Goal: Task Accomplishment & Management: Complete application form

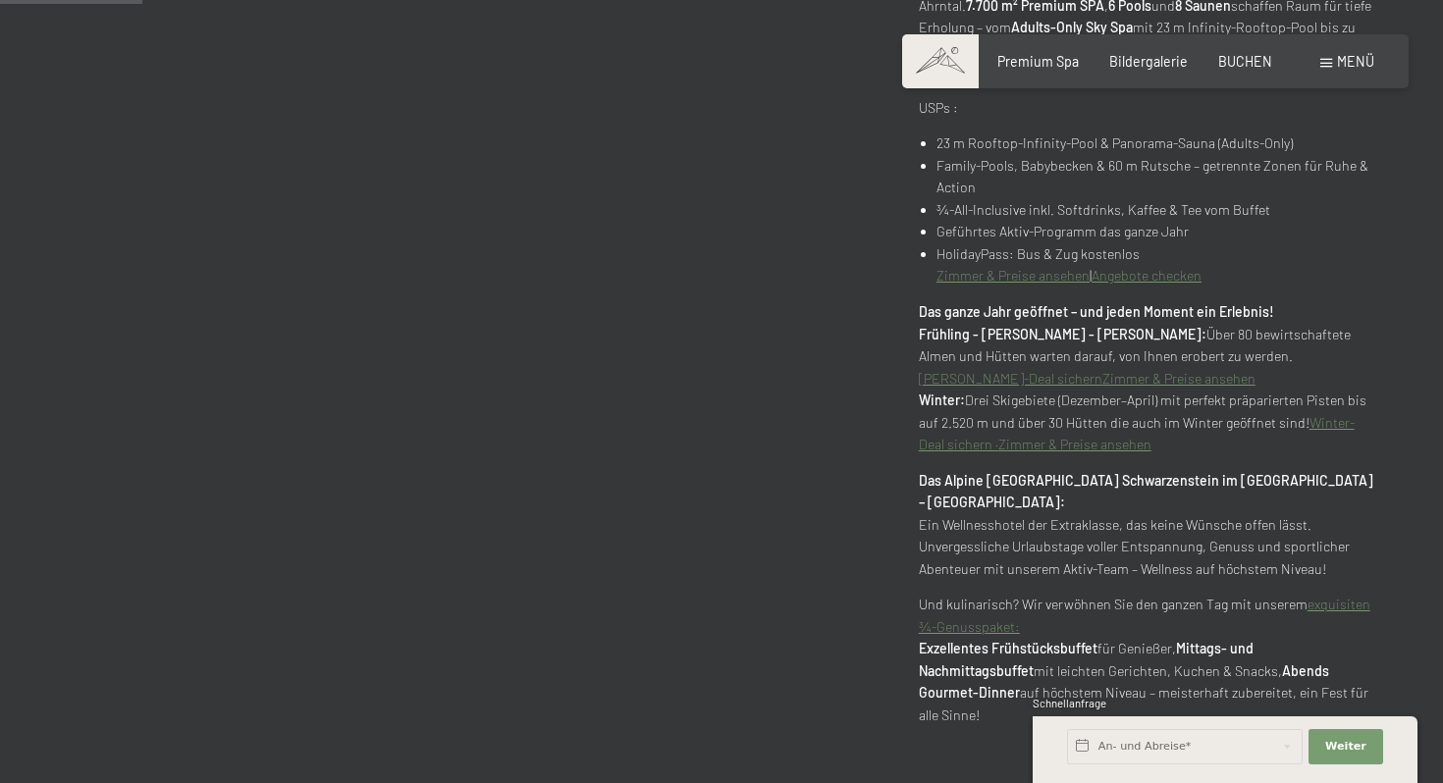
scroll to position [1114, 0]
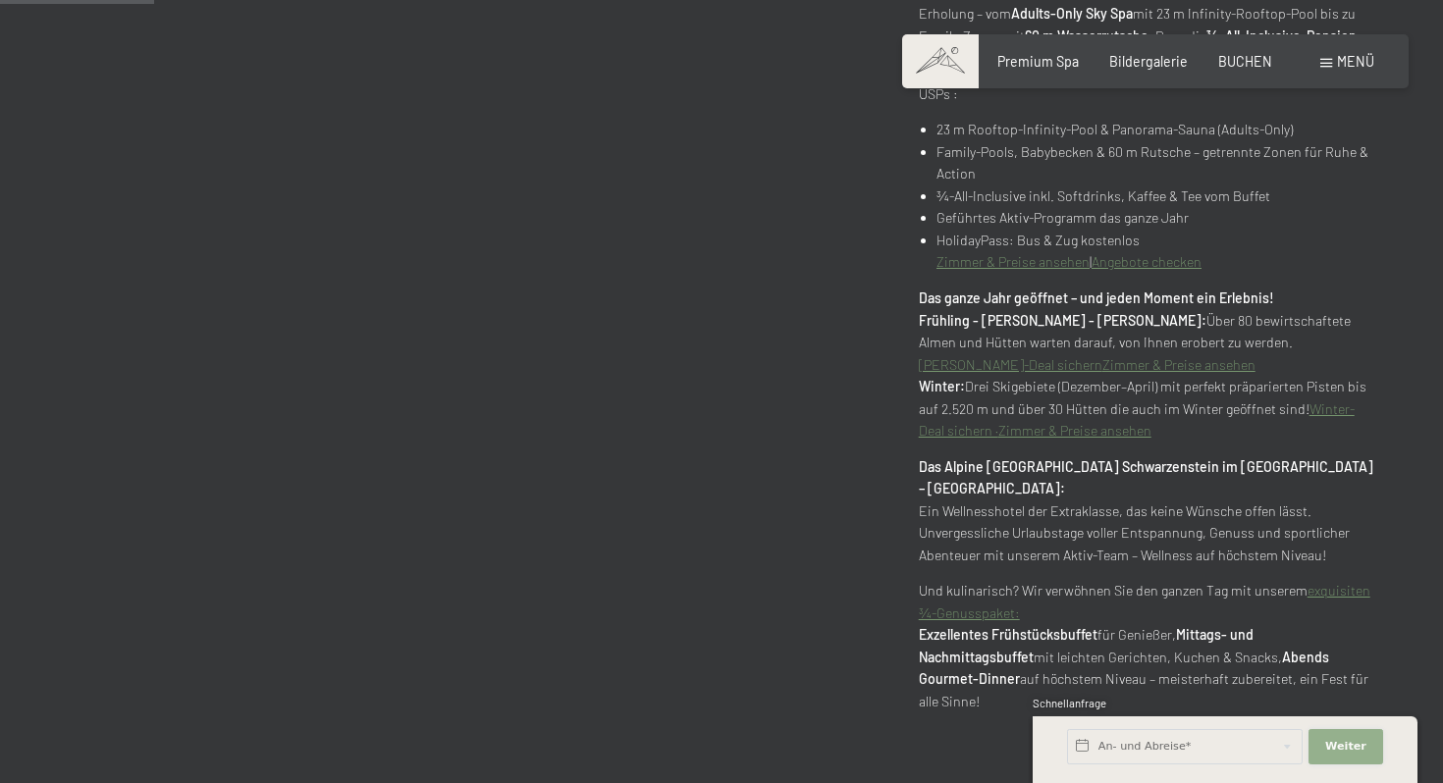
click at [1341, 755] on button "Weiter Adressfelder ausblenden" at bounding box center [1345, 746] width 75 height 35
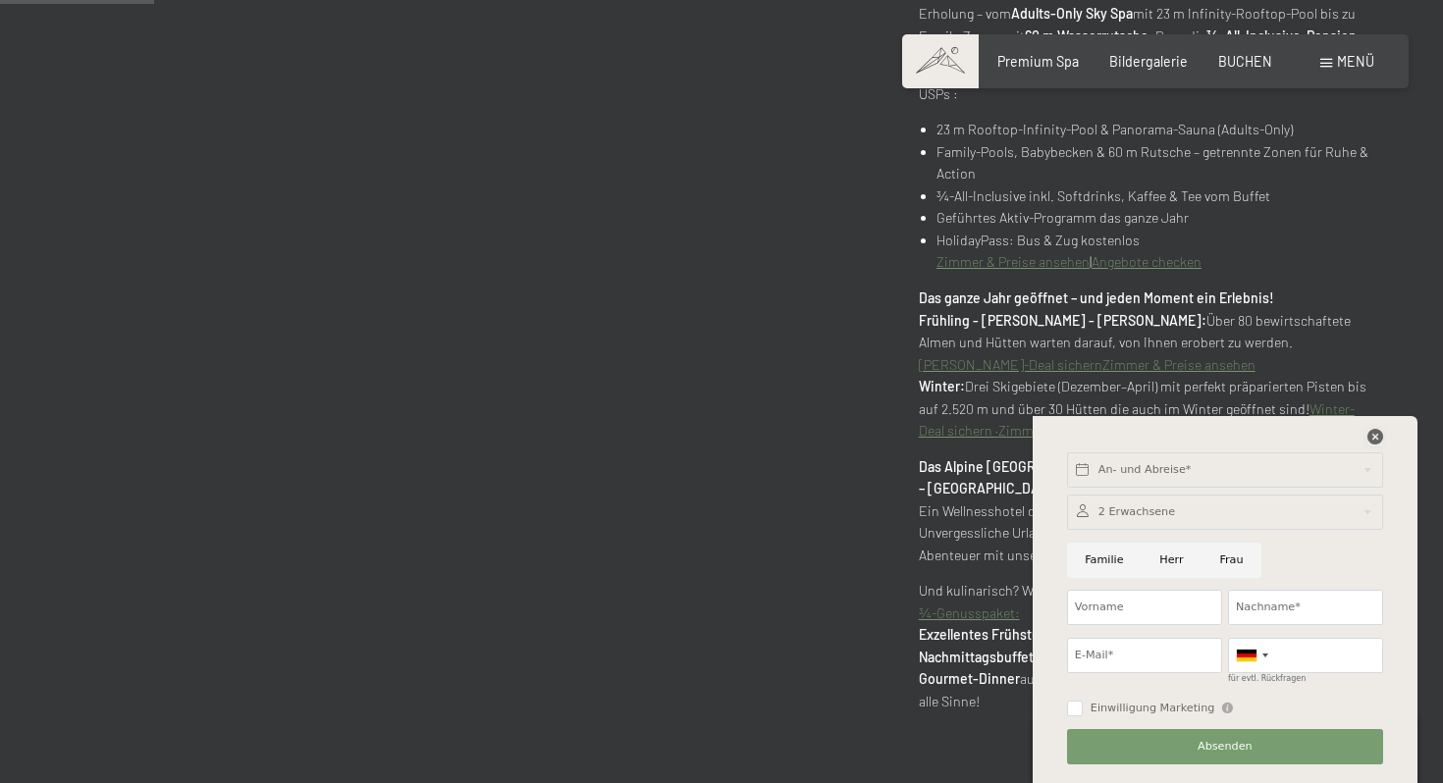
click at [1377, 445] on div at bounding box center [1375, 438] width 16 height 18
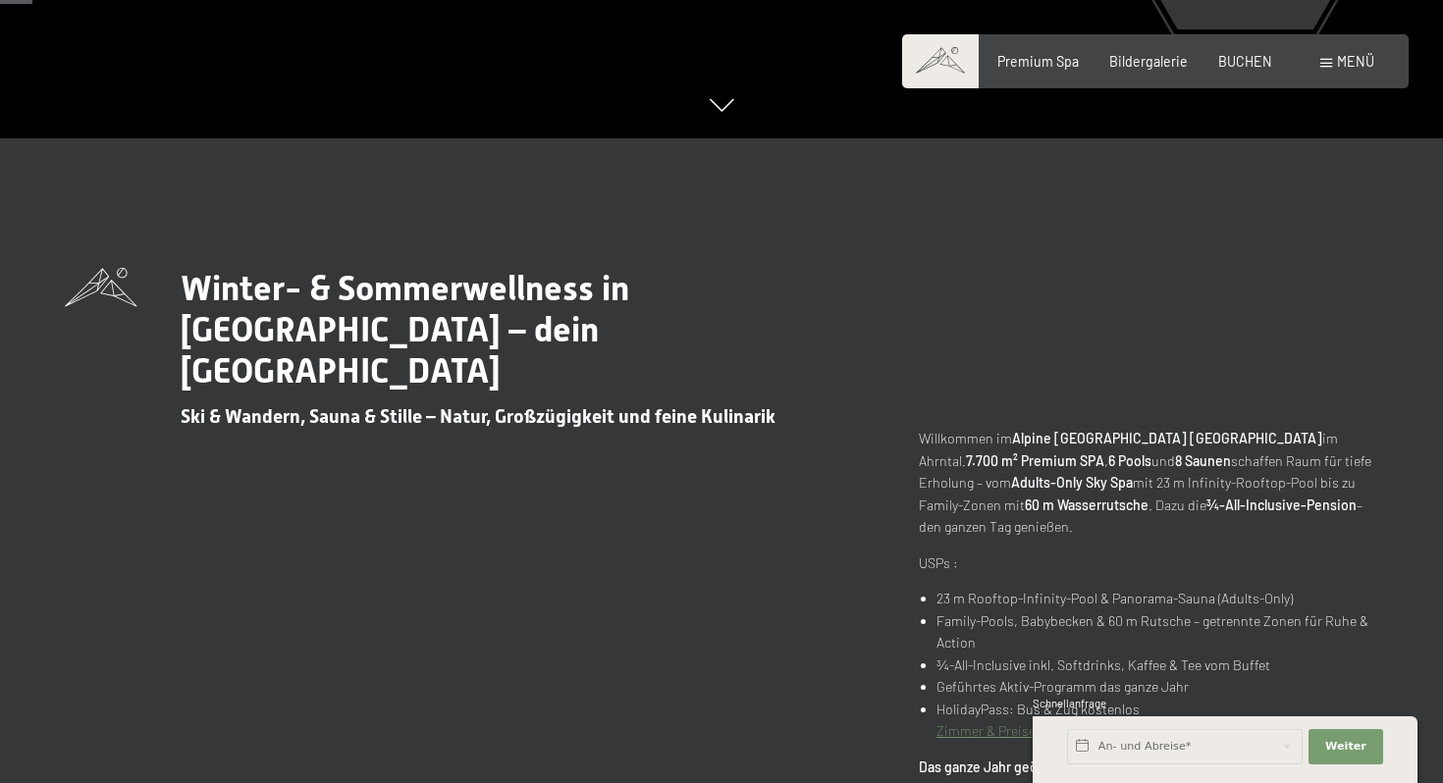
scroll to position [0, 0]
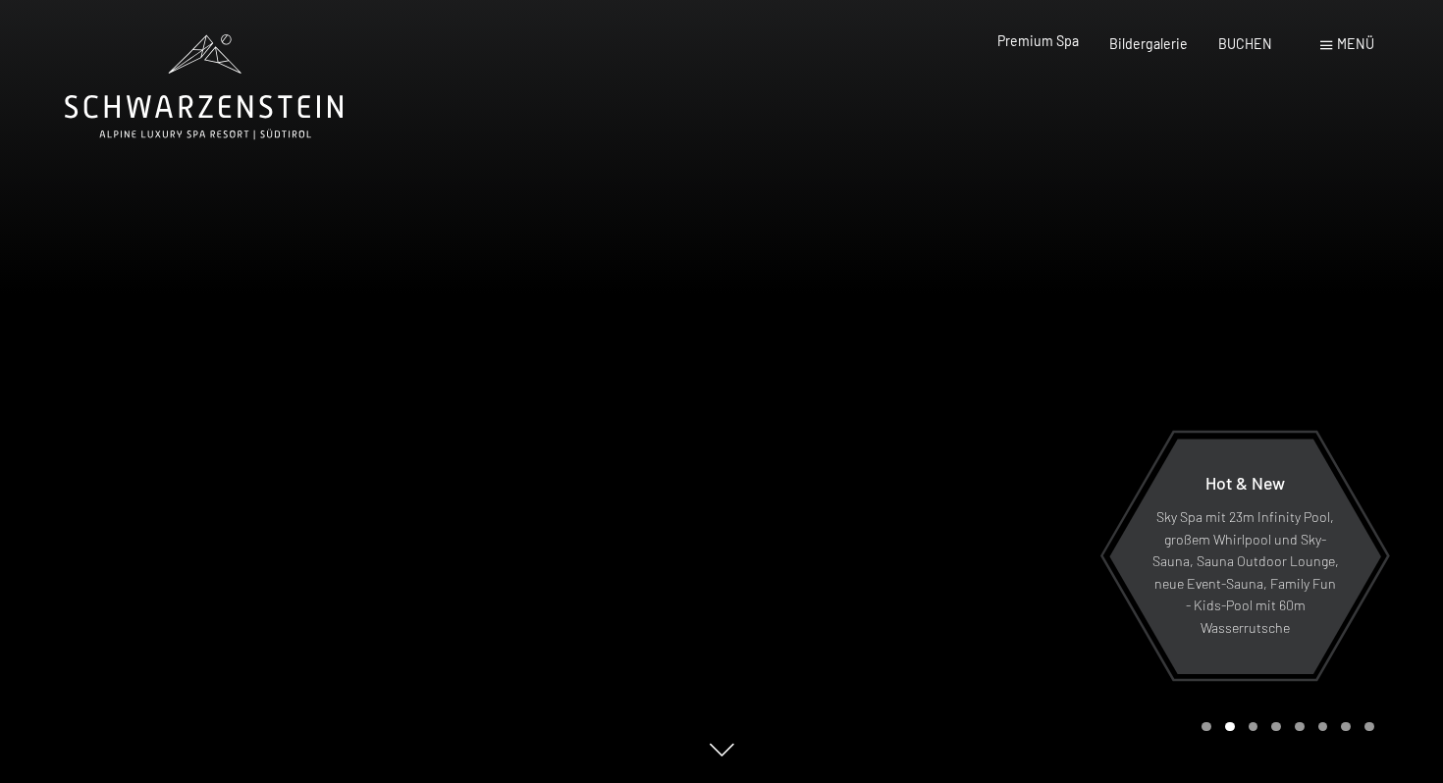
click at [1019, 47] on span "Premium Spa" at bounding box center [1037, 40] width 81 height 17
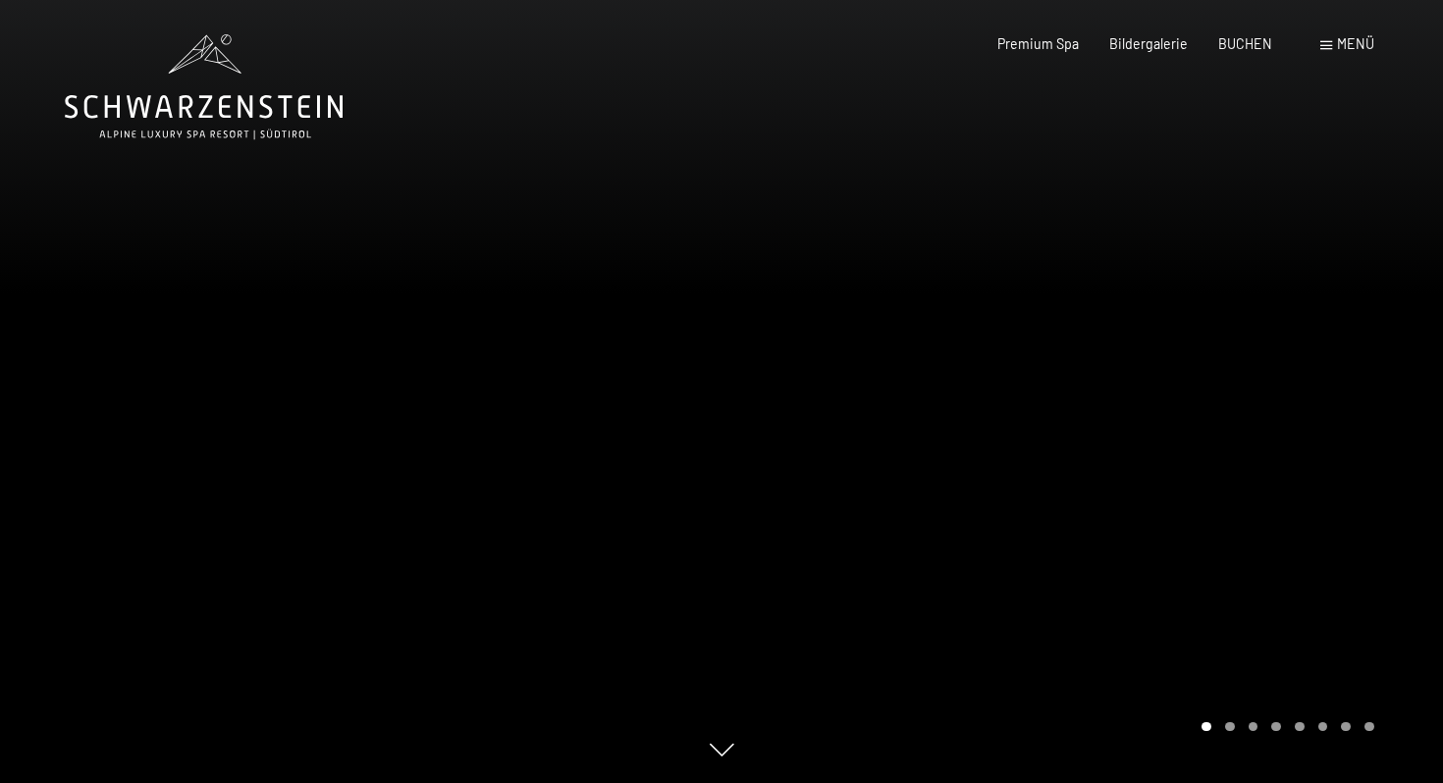
click at [1281, 402] on div at bounding box center [1081, 391] width 721 height 783
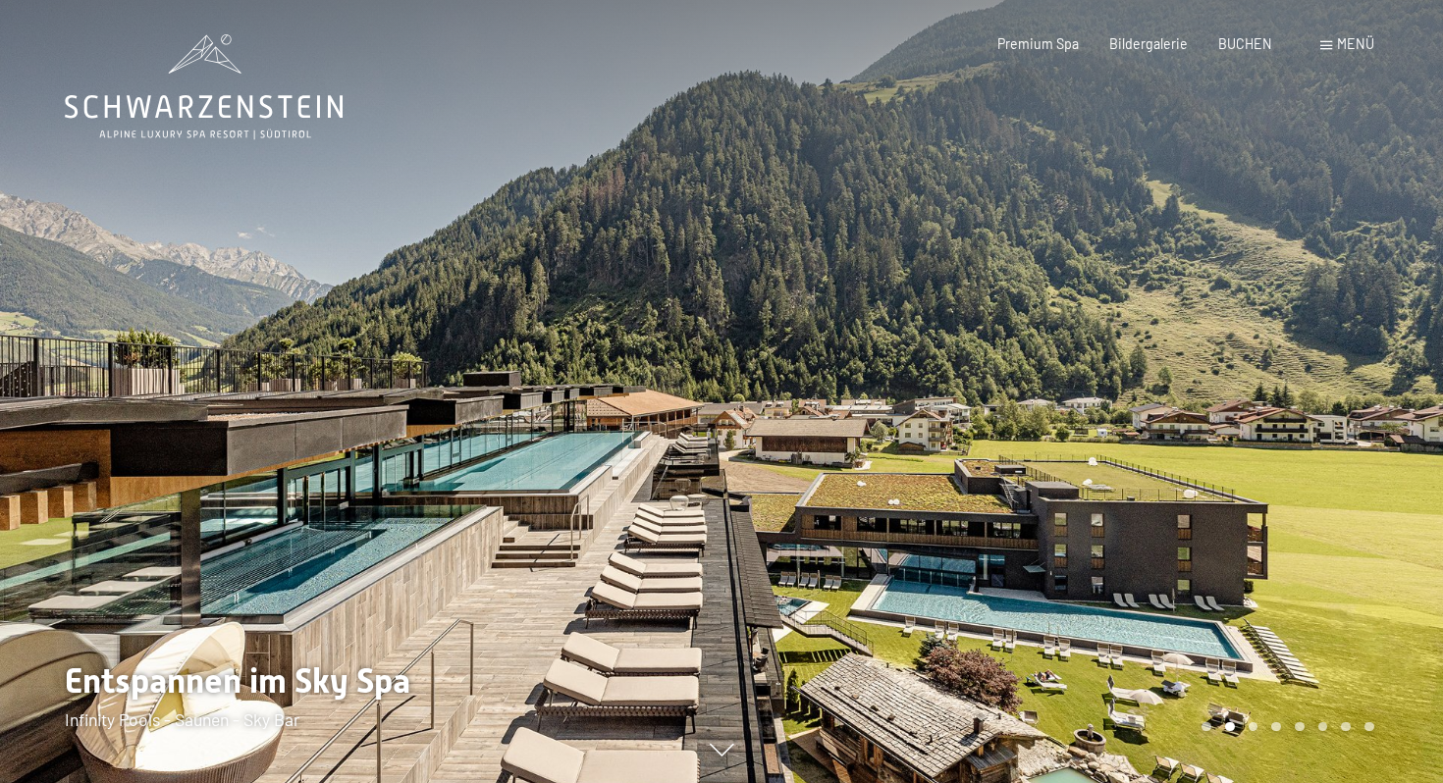
click at [1281, 402] on div at bounding box center [1081, 391] width 721 height 783
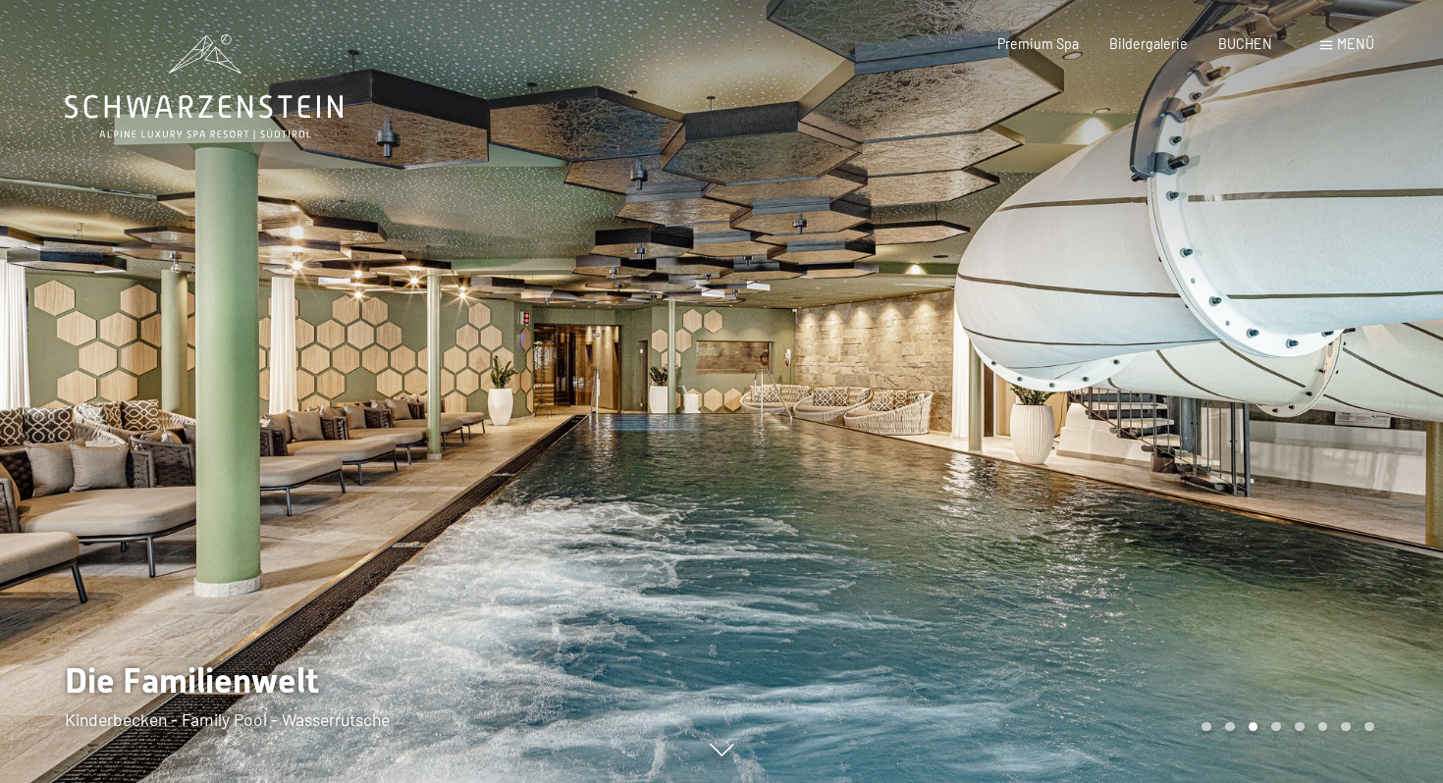
click at [1281, 402] on div at bounding box center [1081, 391] width 721 height 783
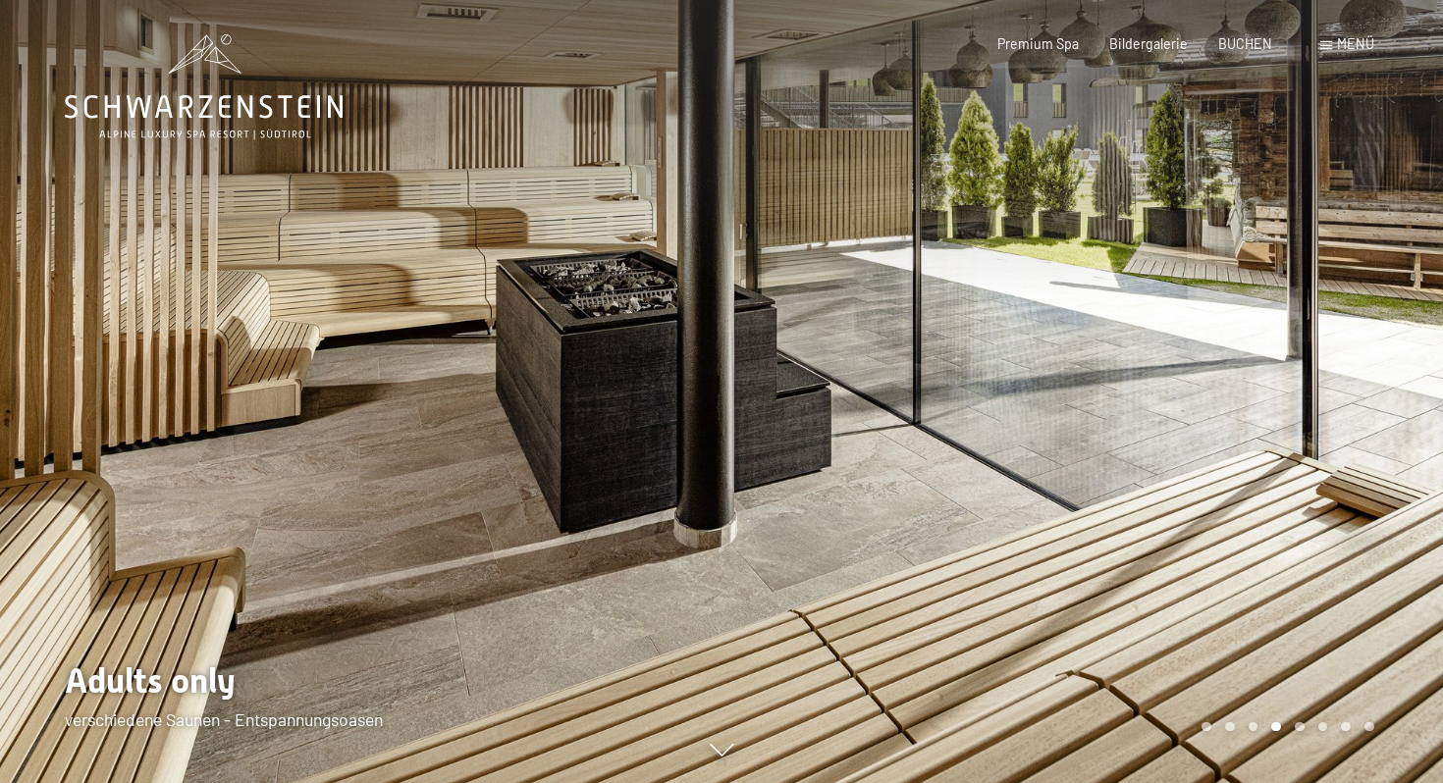
click at [1325, 46] on span at bounding box center [1326, 45] width 12 height 9
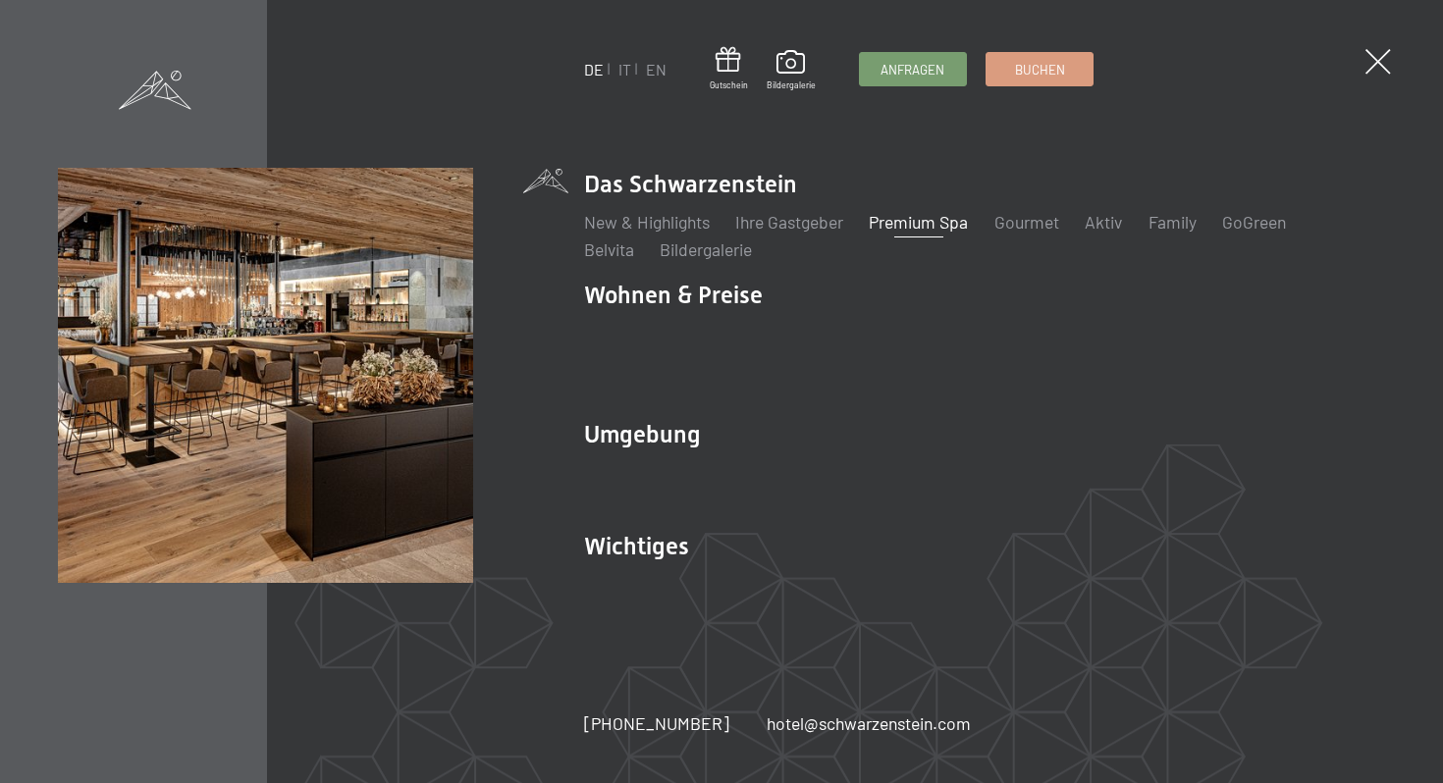
click at [1106, 235] on li "Aktiv Wochenprogramm Bilder" at bounding box center [1102, 222] width 37 height 25
click at [1107, 233] on link "Aktiv" at bounding box center [1102, 222] width 37 height 22
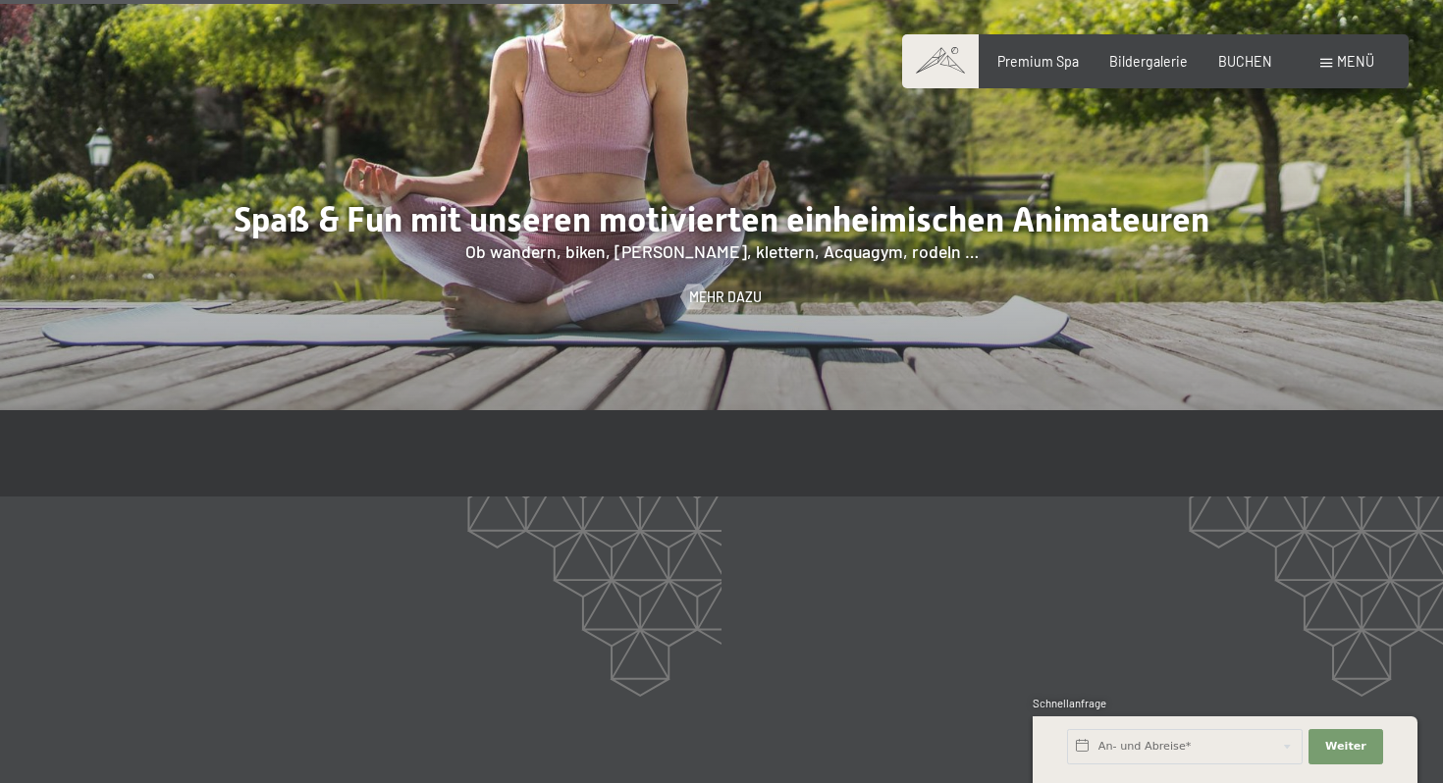
scroll to position [1925, 0]
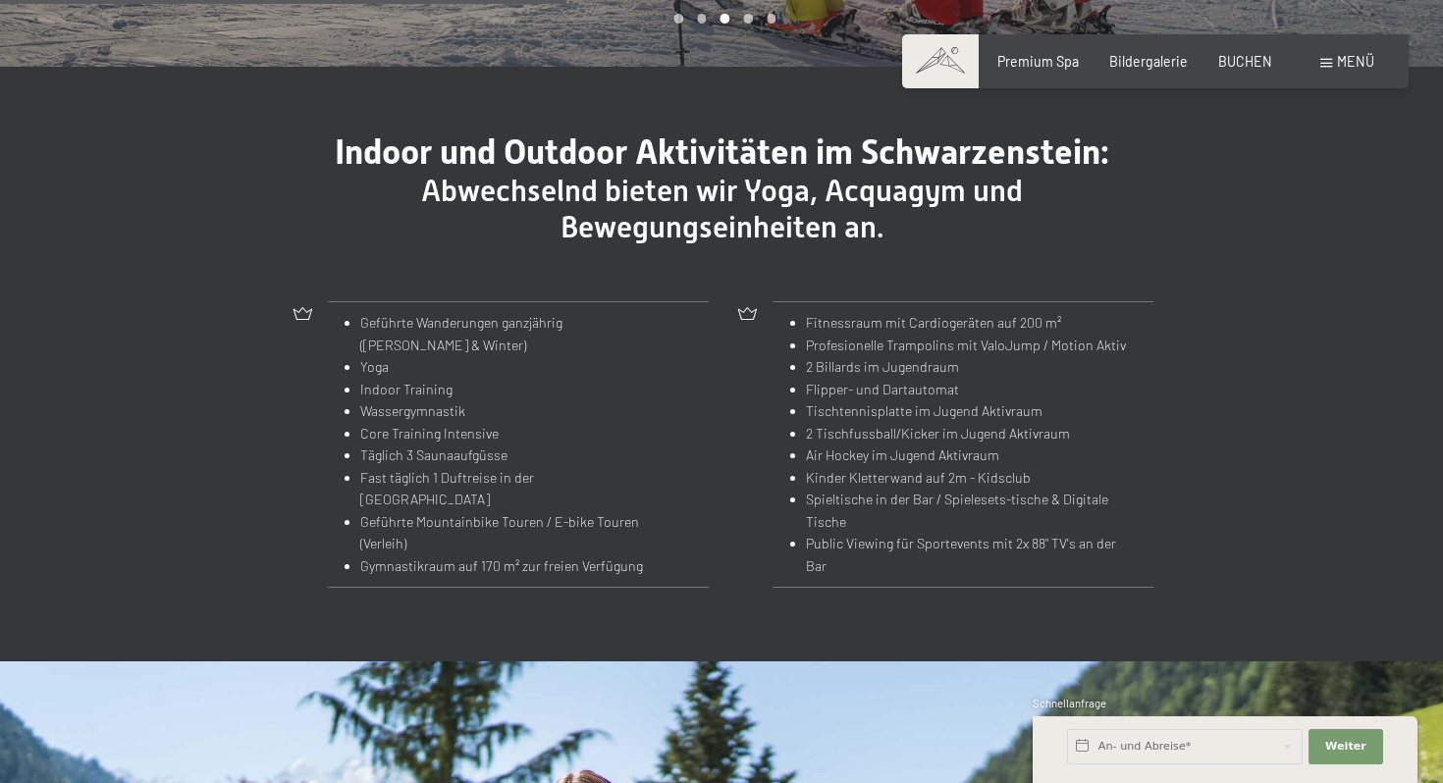
click at [1329, 65] on span at bounding box center [1326, 63] width 12 height 9
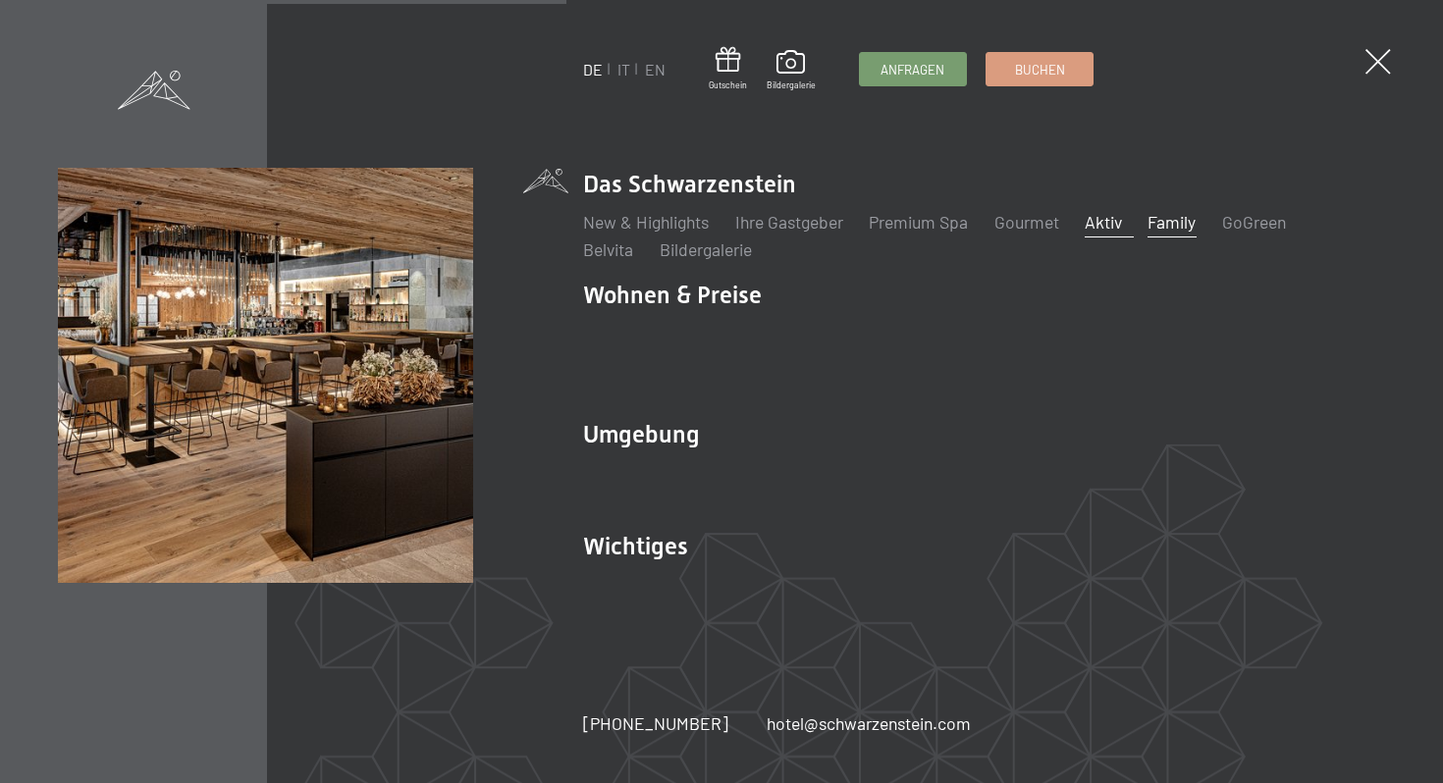
click at [1190, 233] on link "Family" at bounding box center [1171, 222] width 48 height 22
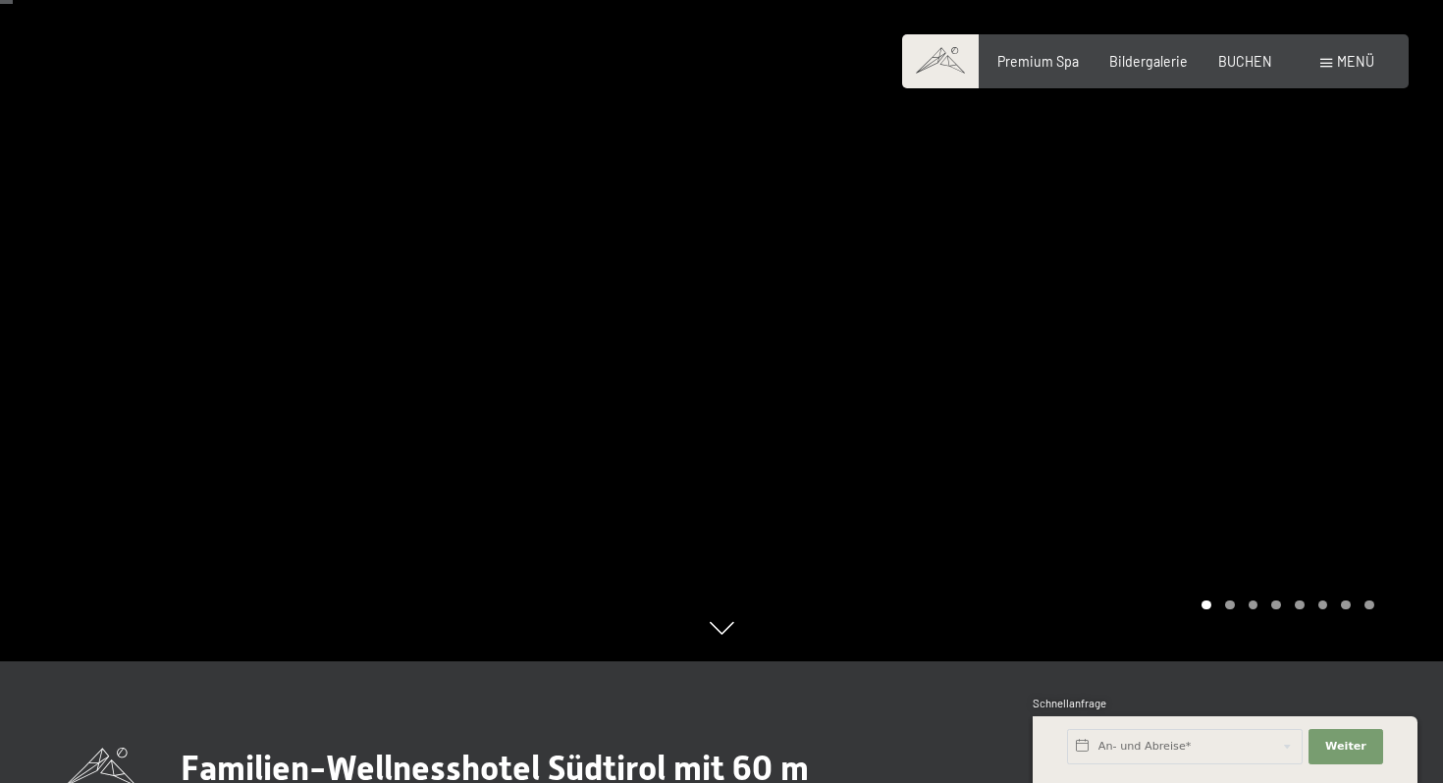
click at [1295, 317] on div at bounding box center [1081, 269] width 721 height 783
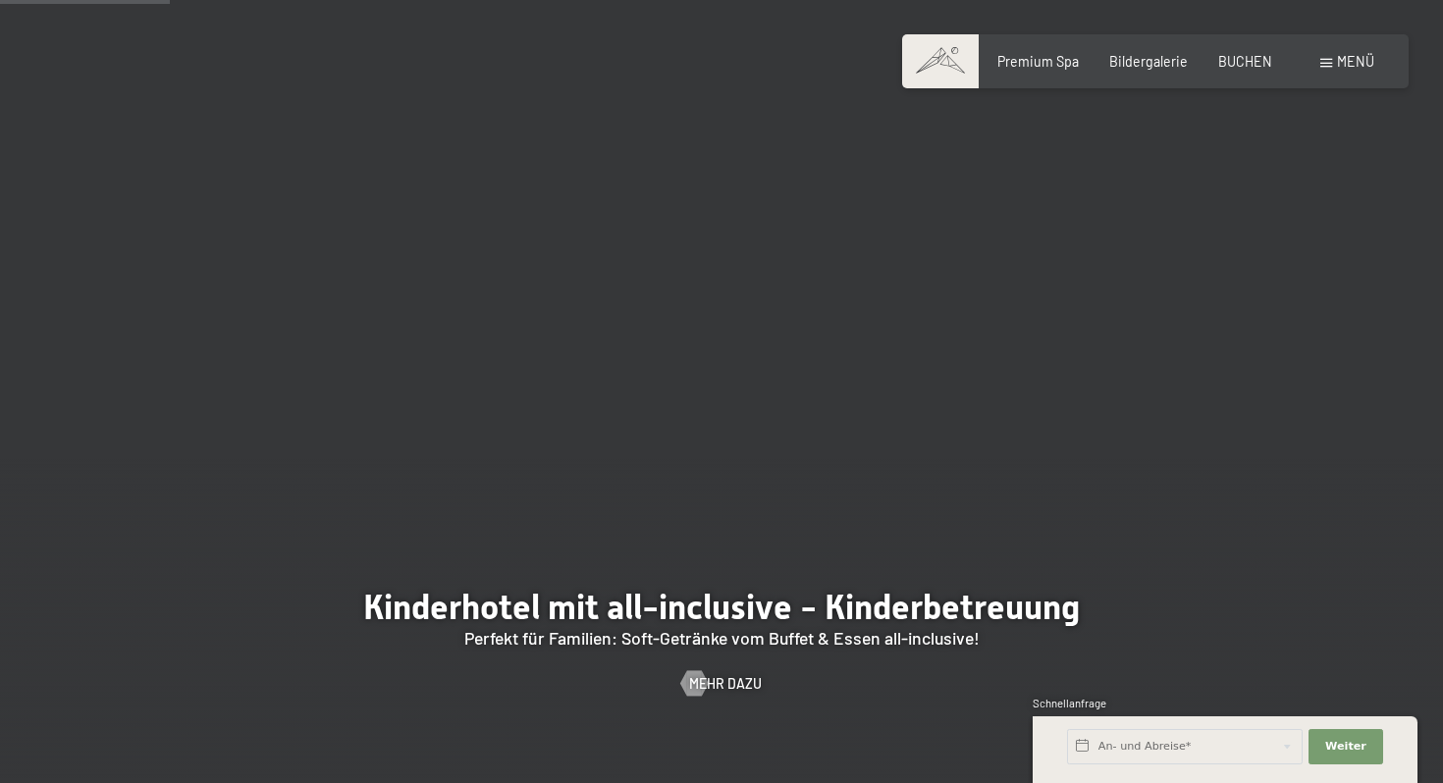
scroll to position [1691, 0]
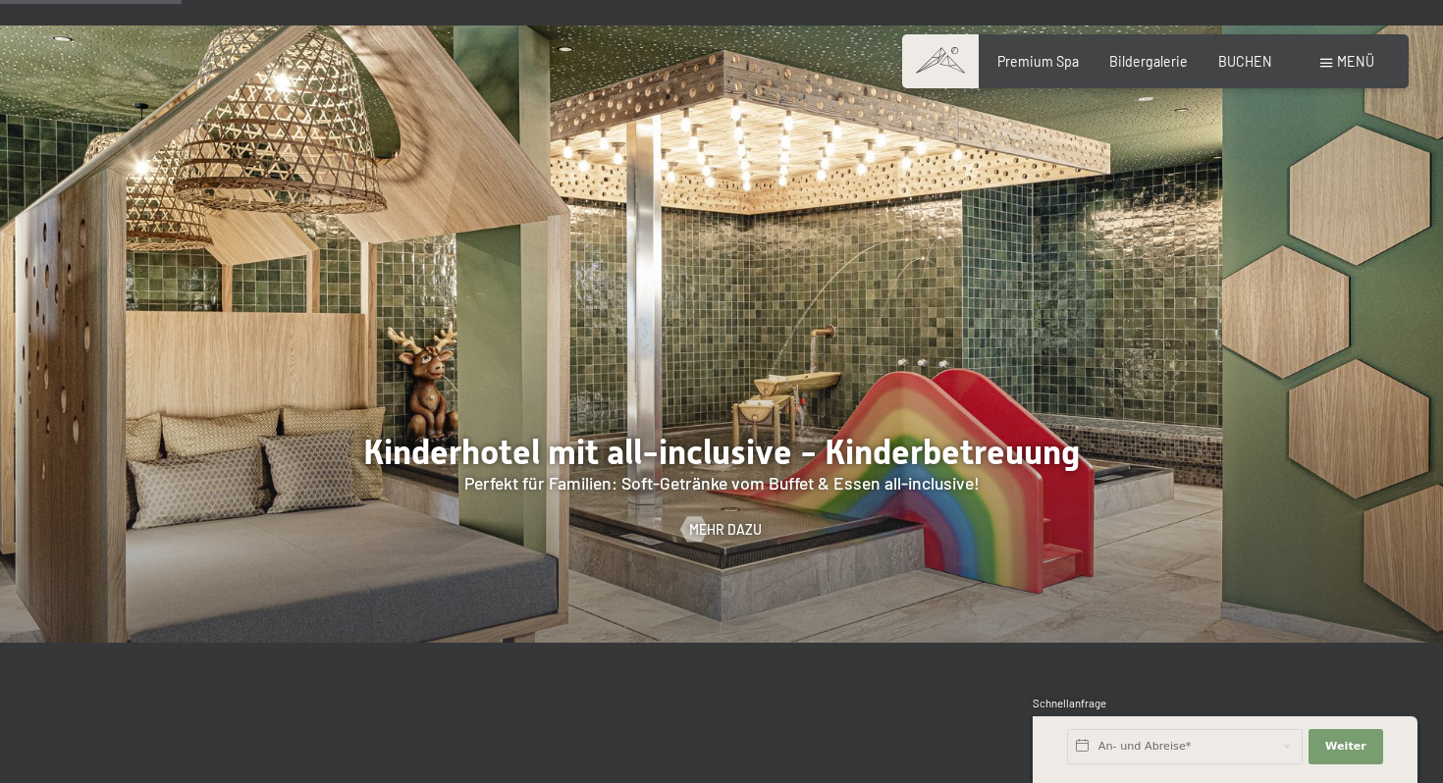
click at [1194, 311] on div at bounding box center [721, 334] width 1443 height 617
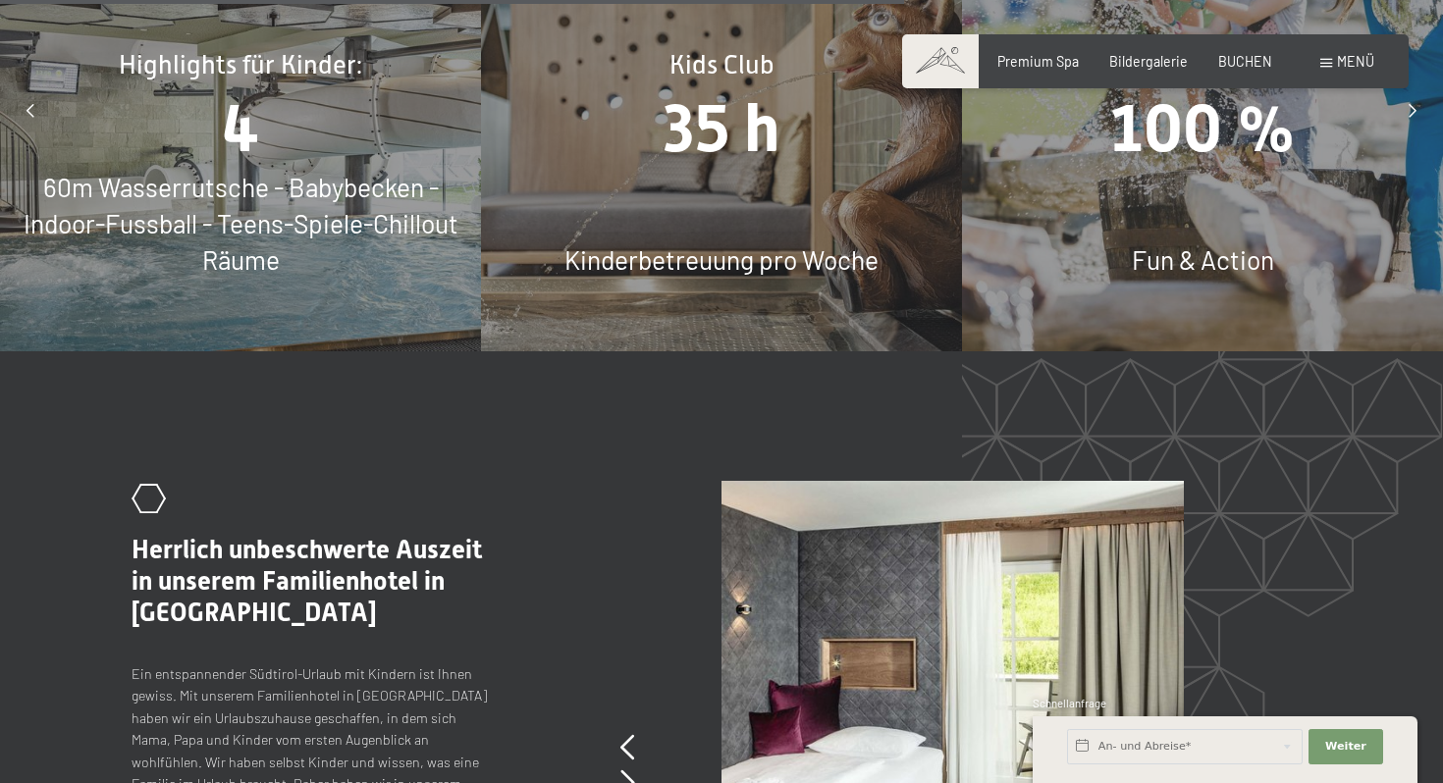
scroll to position [8430, 0]
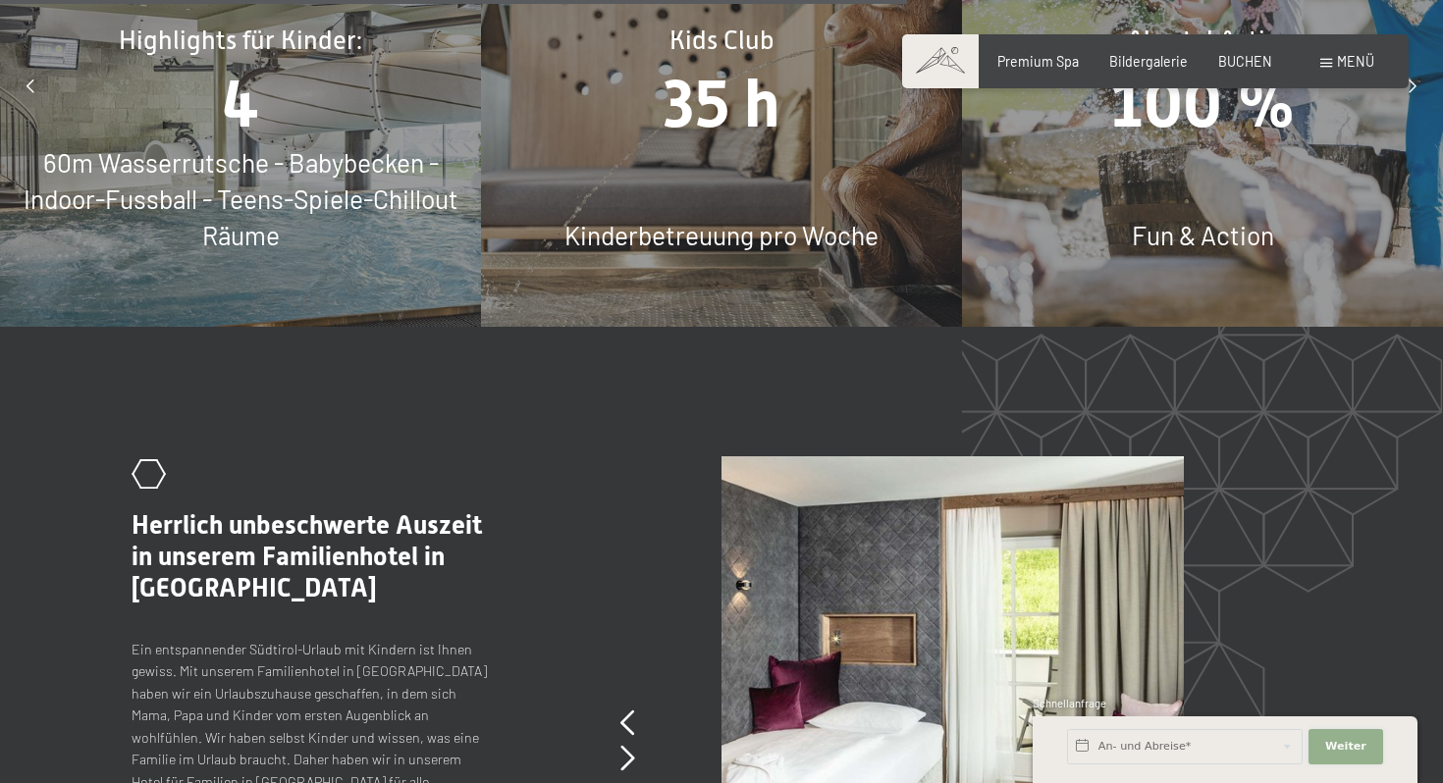
click at [1335, 754] on button "Weiter Adressfelder ausblenden" at bounding box center [1345, 746] width 75 height 35
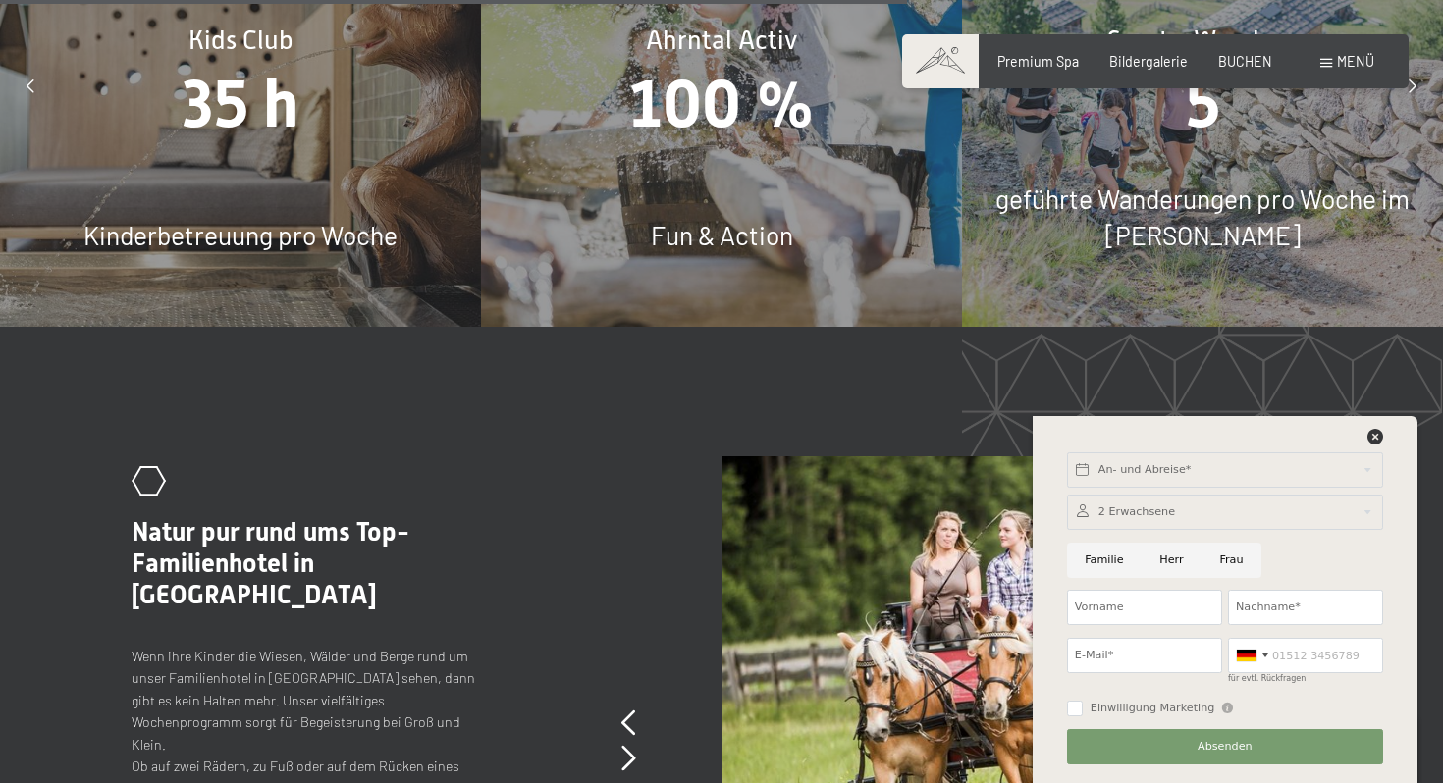
click at [1268, 52] on div "Buchen Anfragen Premium Spa Bildergalerie BUCHEN Menü DE IT EN Gutschein Bilder…" at bounding box center [1154, 62] width 437 height 20
click at [1250, 72] on div "Buchen Anfragen Premium Spa Bildergalerie BUCHEN Menü DE IT EN Gutschein Bilder…" at bounding box center [1154, 62] width 437 height 20
click at [1251, 69] on div "Premium Spa Bildergalerie BUCHEN" at bounding box center [1119, 62] width 366 height 20
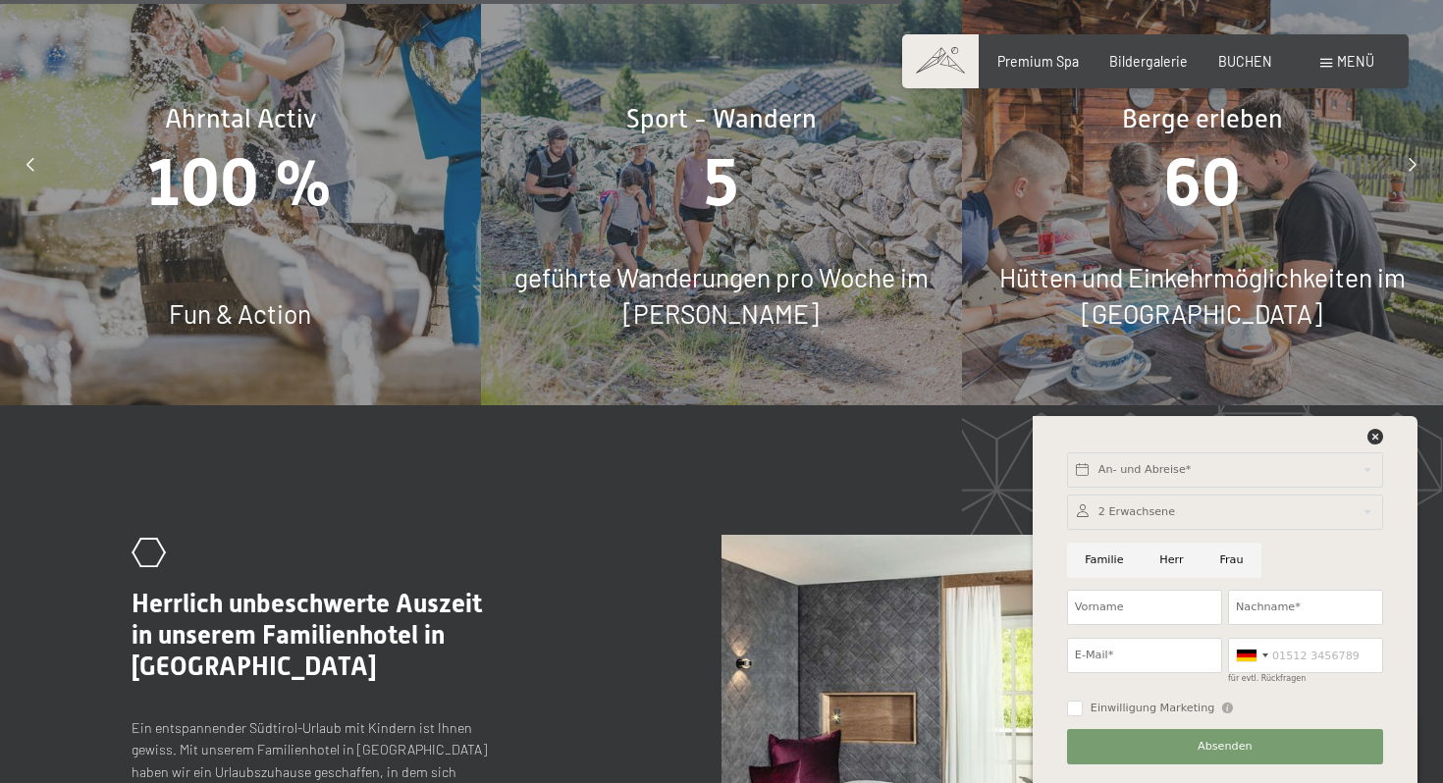
scroll to position [8344, 0]
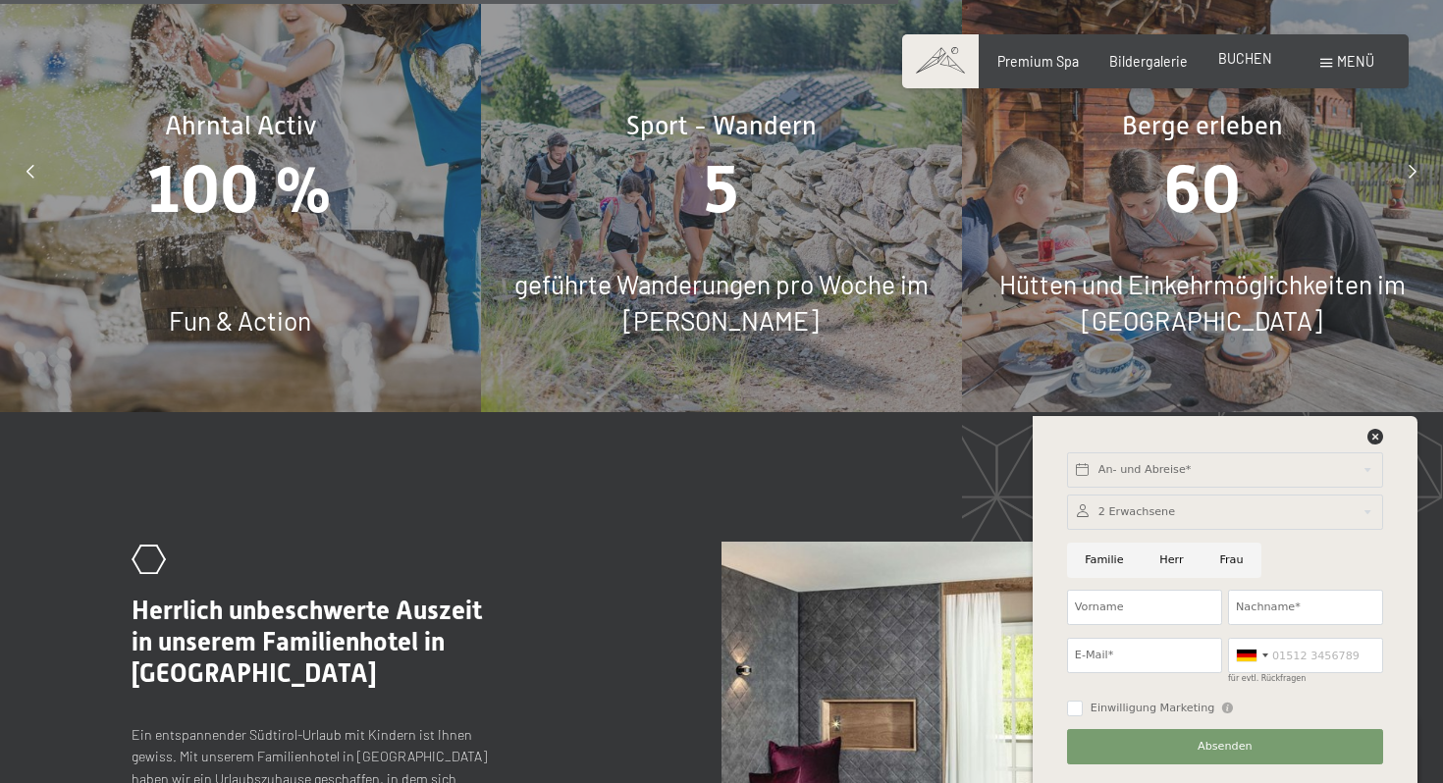
click at [1260, 69] on div "Premium Spa Bildergalerie BUCHEN" at bounding box center [1119, 62] width 366 height 20
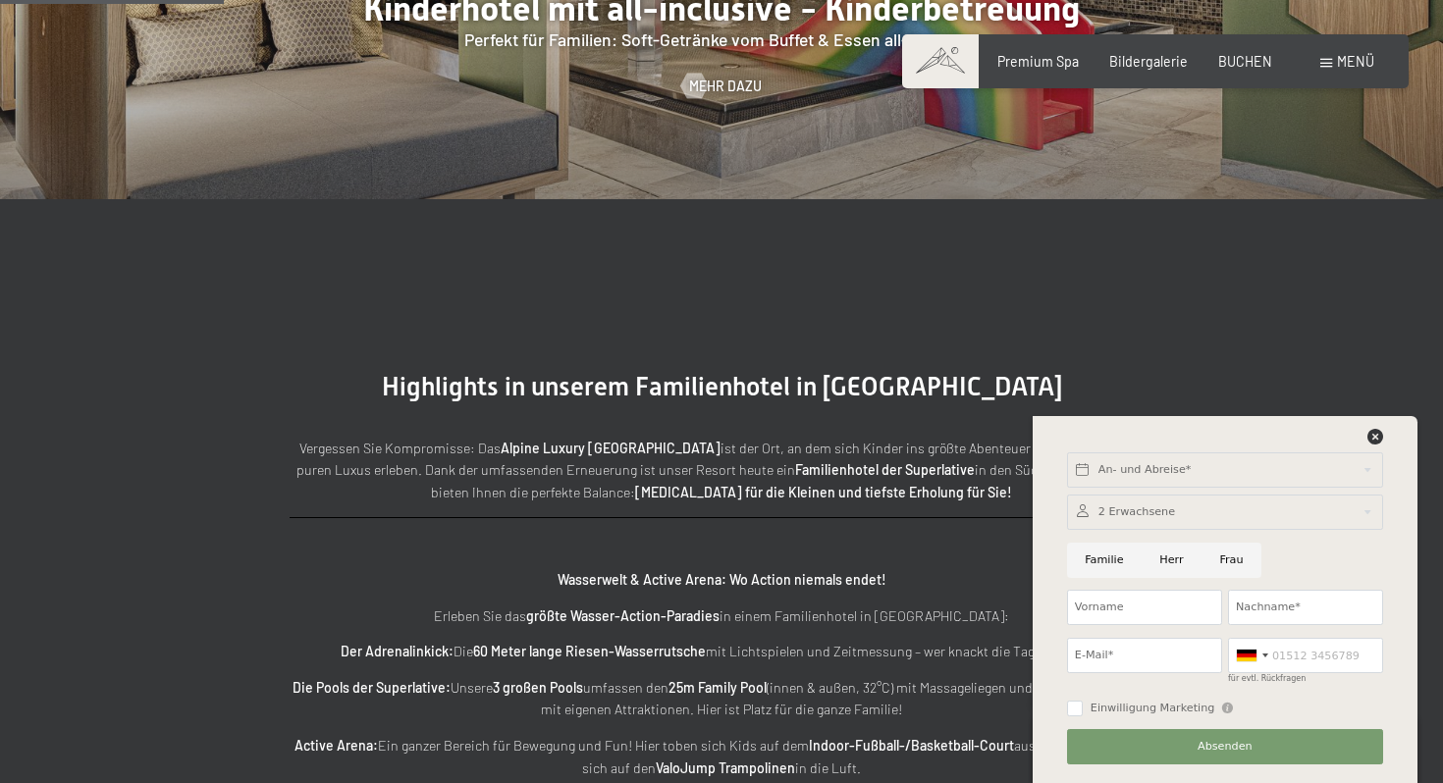
scroll to position [2027, 0]
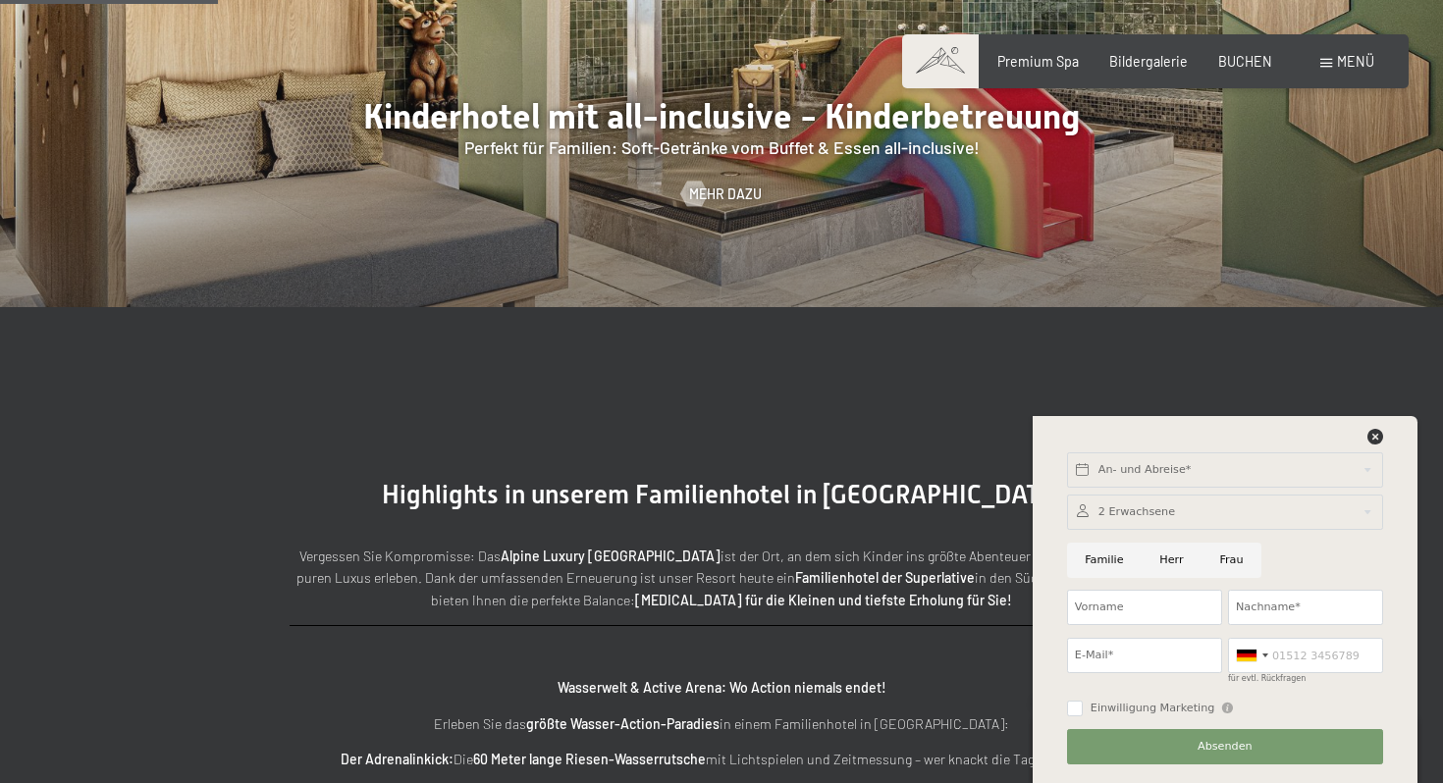
click at [1172, 562] on input "Herr" at bounding box center [1171, 560] width 60 height 35
radio input "true"
click at [1153, 596] on input "Vorname" at bounding box center [1144, 607] width 155 height 35
type input "Florian"
type input "Rettich"
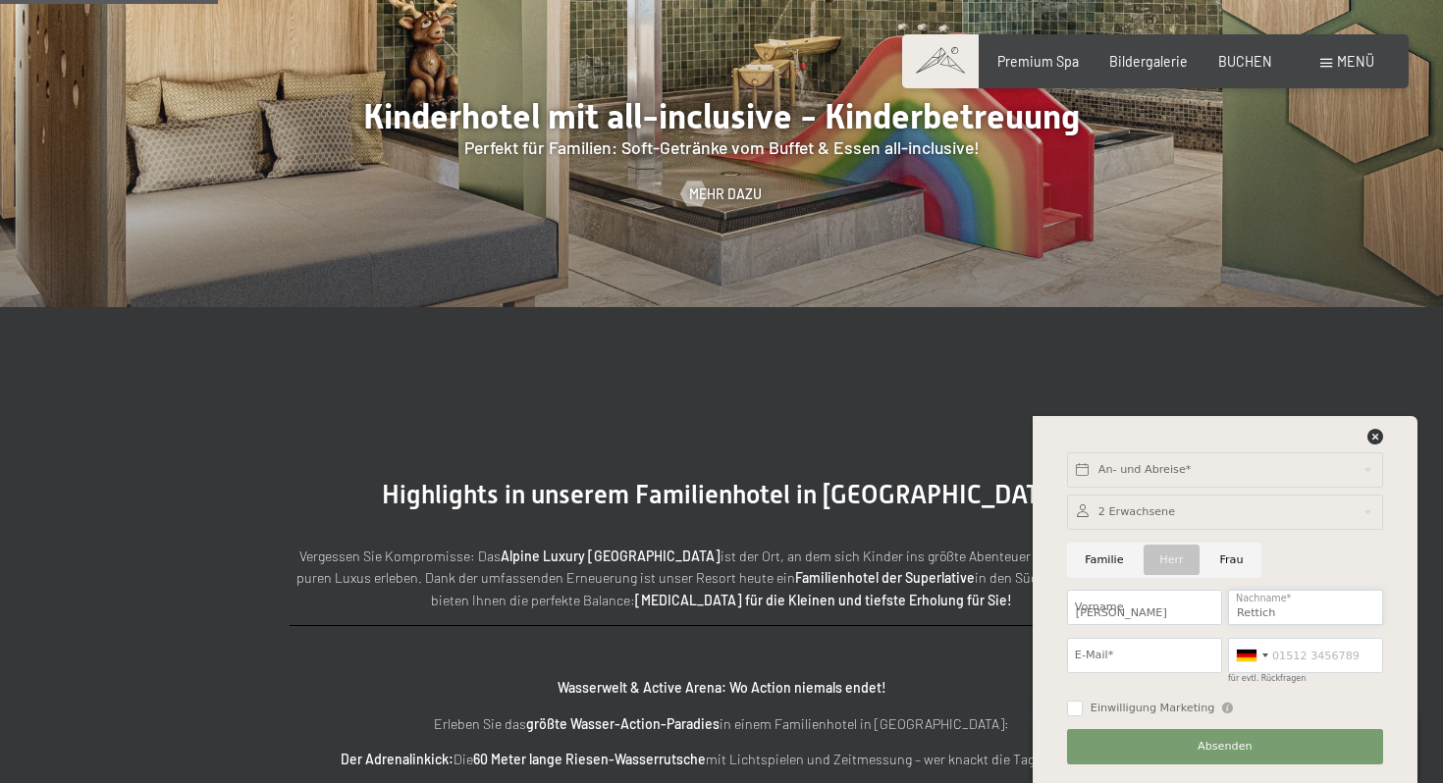
type input "florian.rettich@gmail.com"
type input "0765611250"
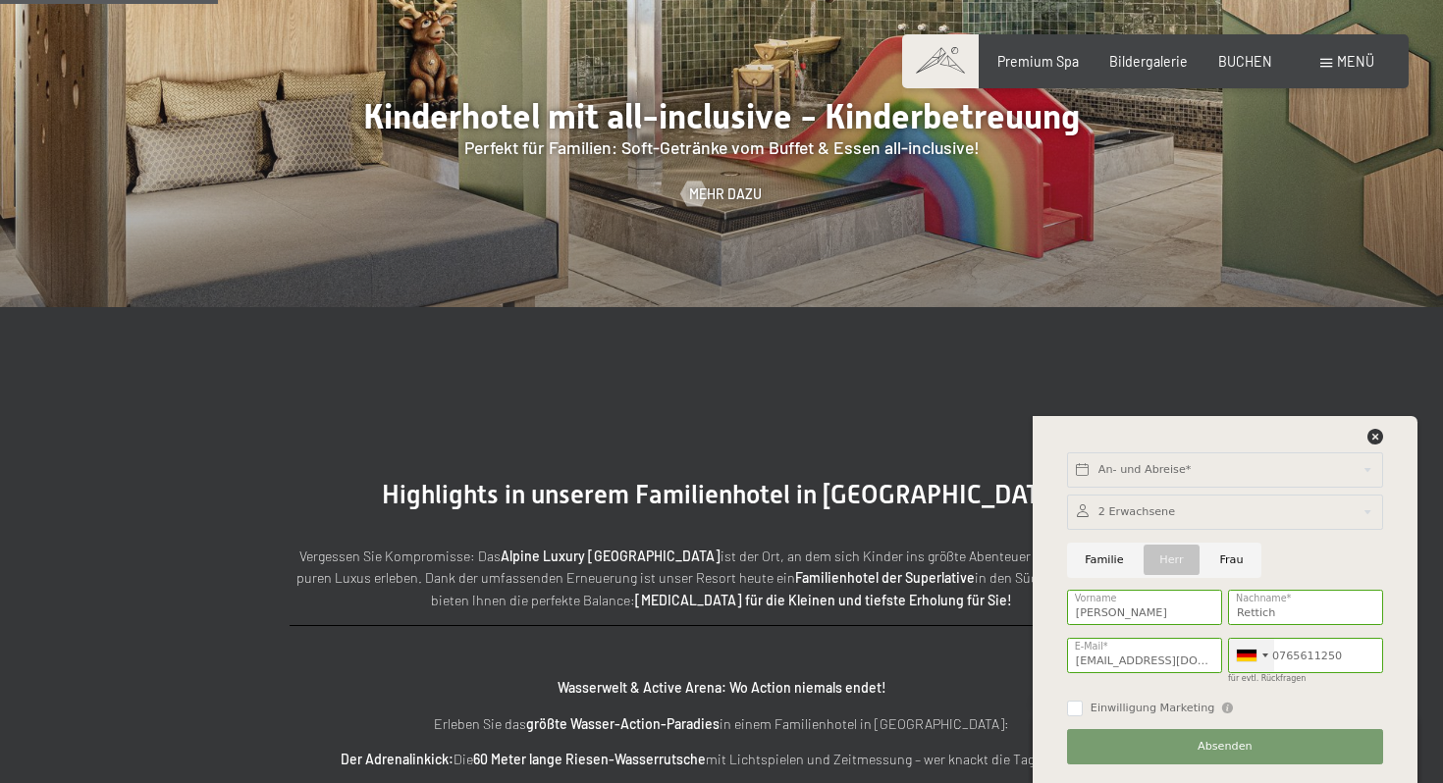
click at [1242, 656] on div at bounding box center [1247, 656] width 20 height 12
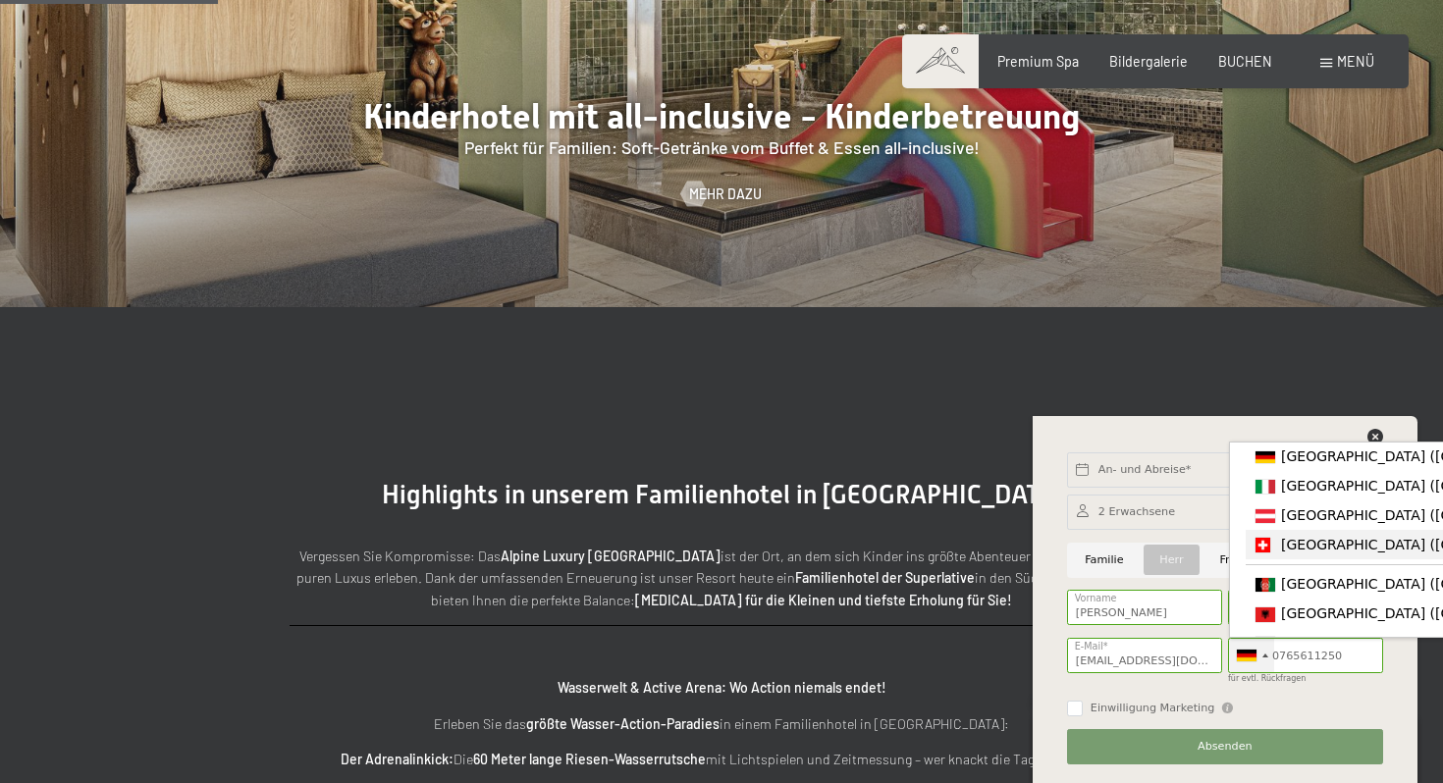
click at [1256, 552] on div "List of countries" at bounding box center [1262, 545] width 15 height 15
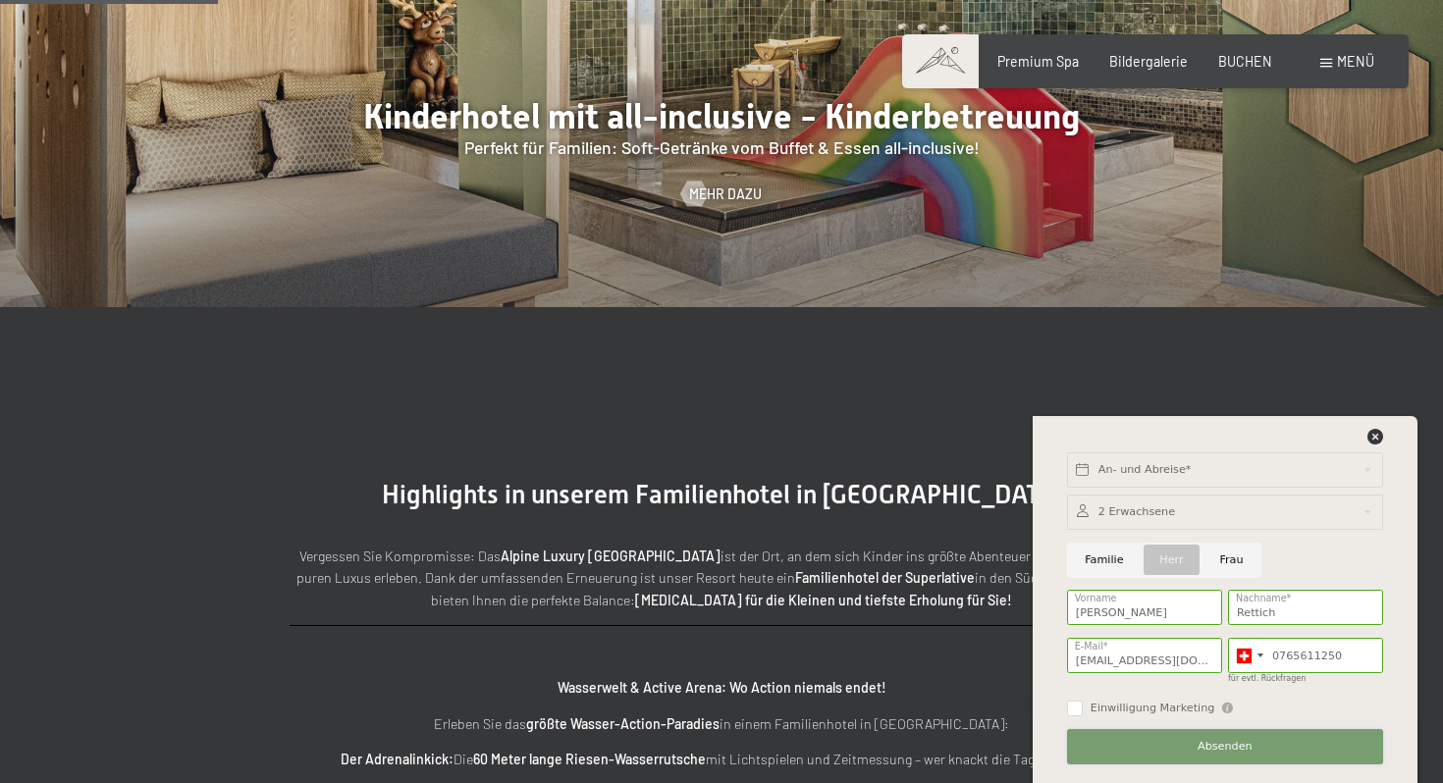
click at [1228, 743] on span "Absenden" at bounding box center [1224, 747] width 55 height 16
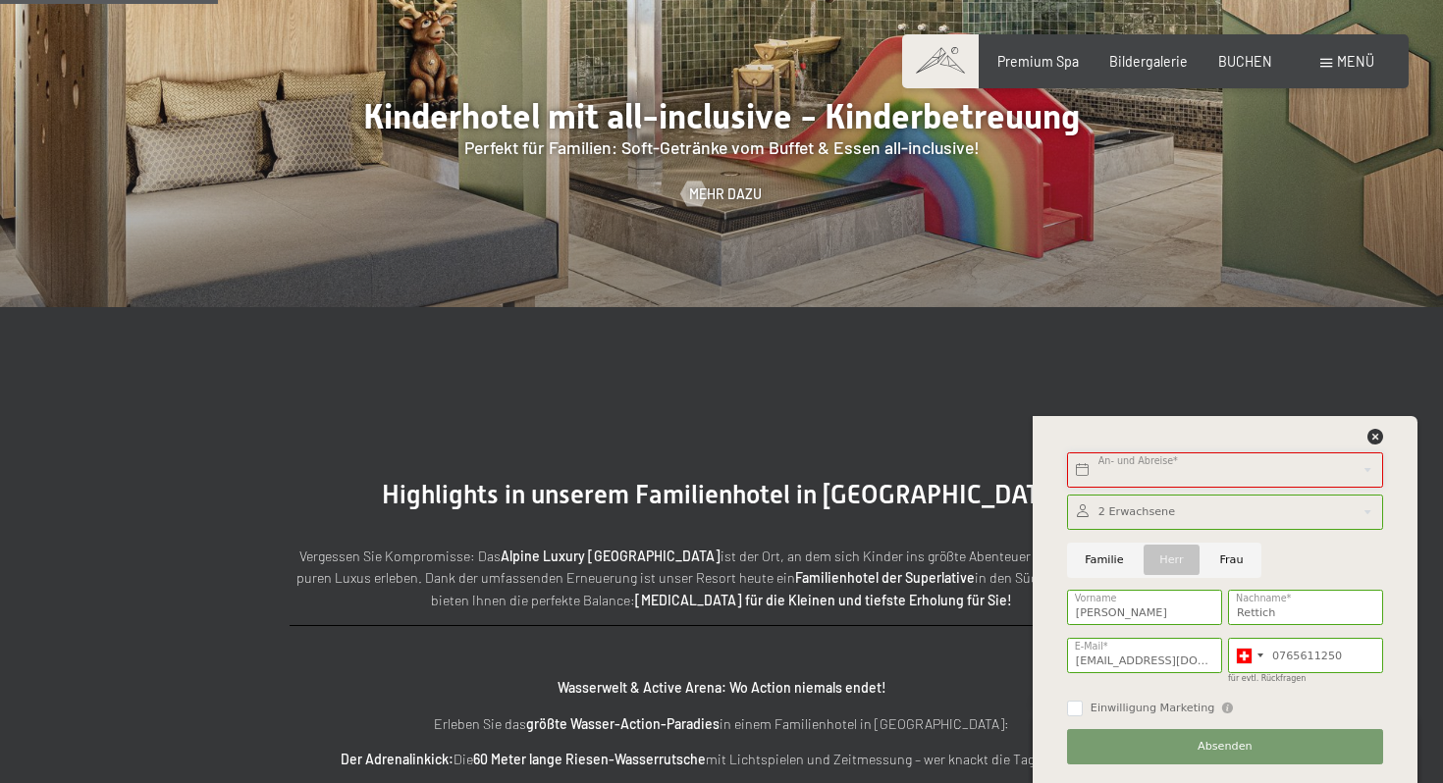
click at [1192, 466] on input "text" at bounding box center [1225, 469] width 316 height 35
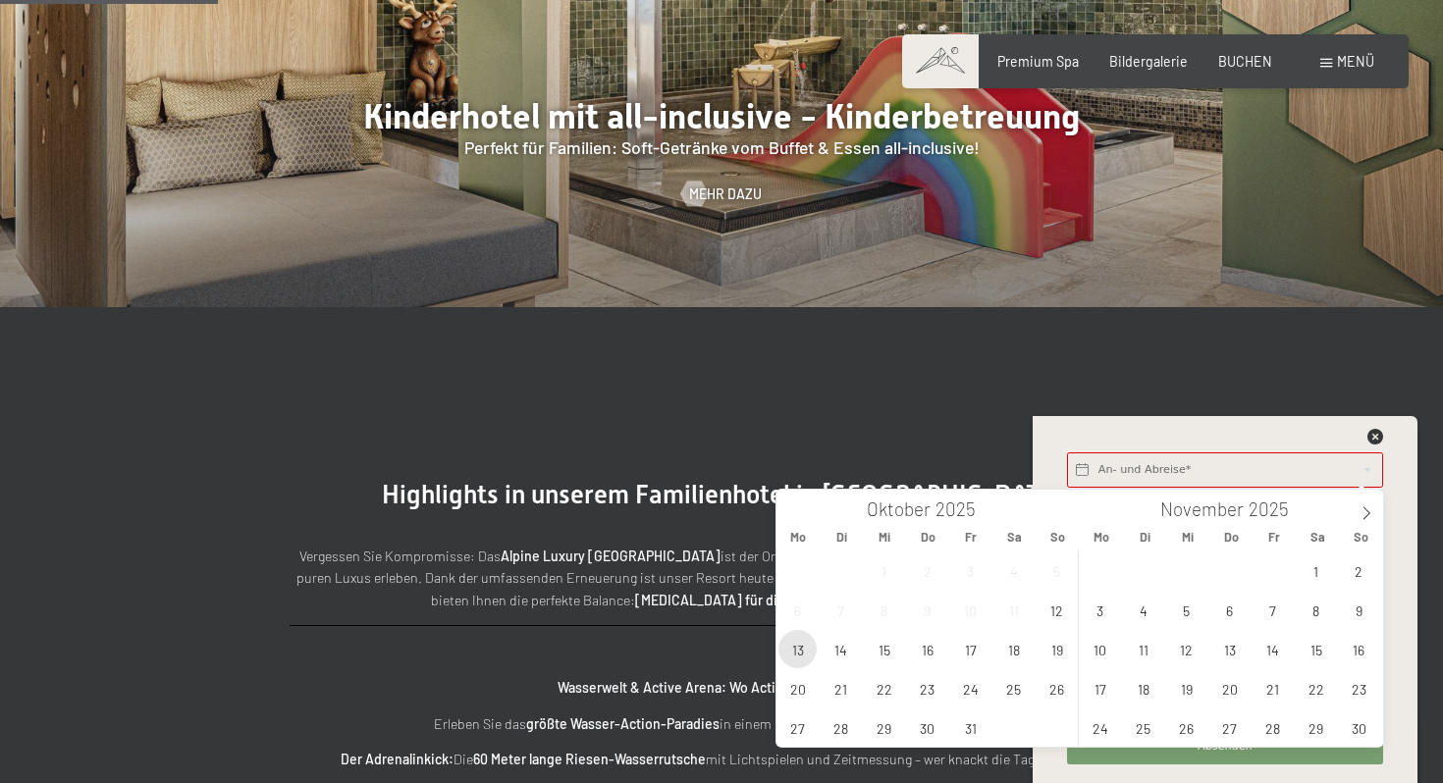
click at [787, 659] on span "13" at bounding box center [797, 649] width 38 height 38
click at [970, 657] on span "17" at bounding box center [970, 649] width 38 height 38
type input "Mo. 13.10.2025 - Fr. 17.10.2025"
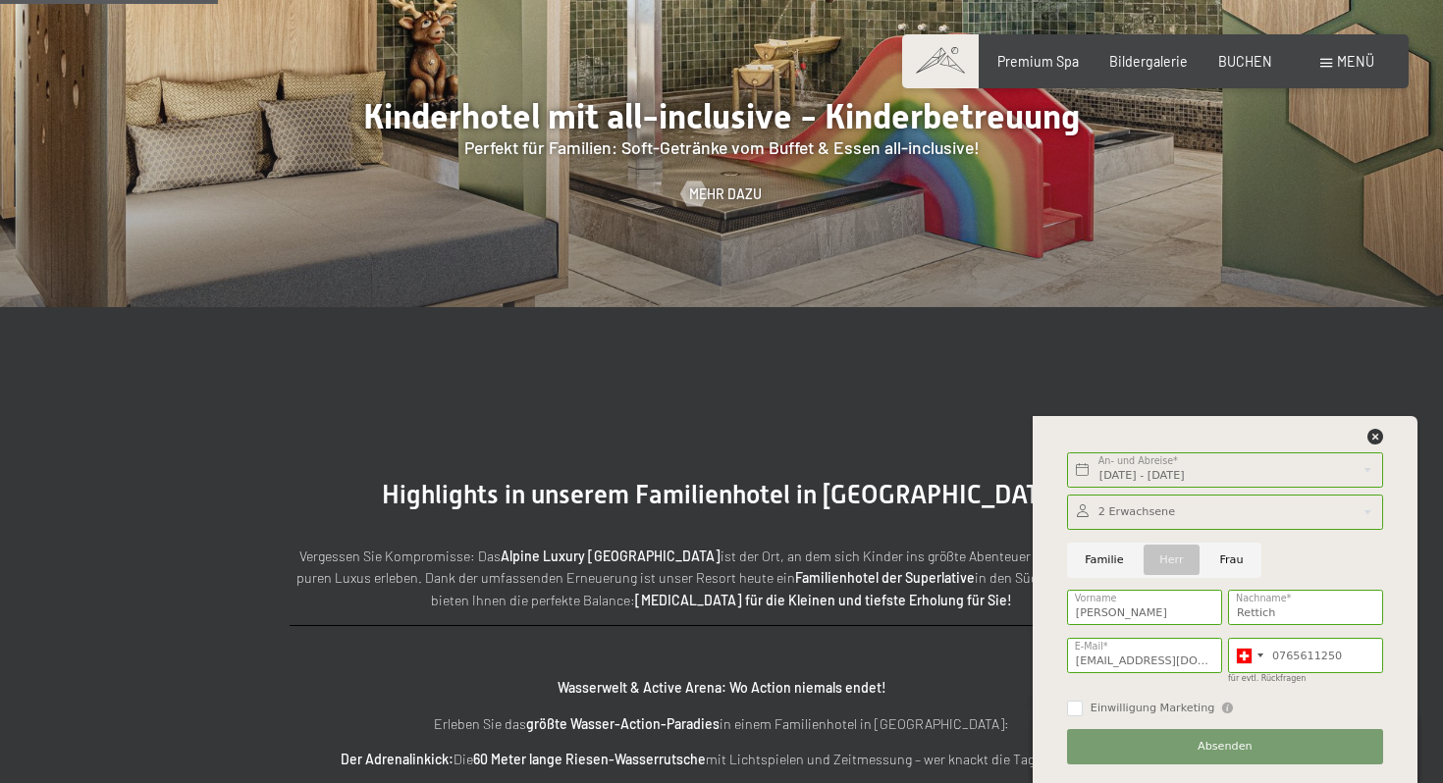
click at [1212, 512] on div at bounding box center [1225, 512] width 316 height 35
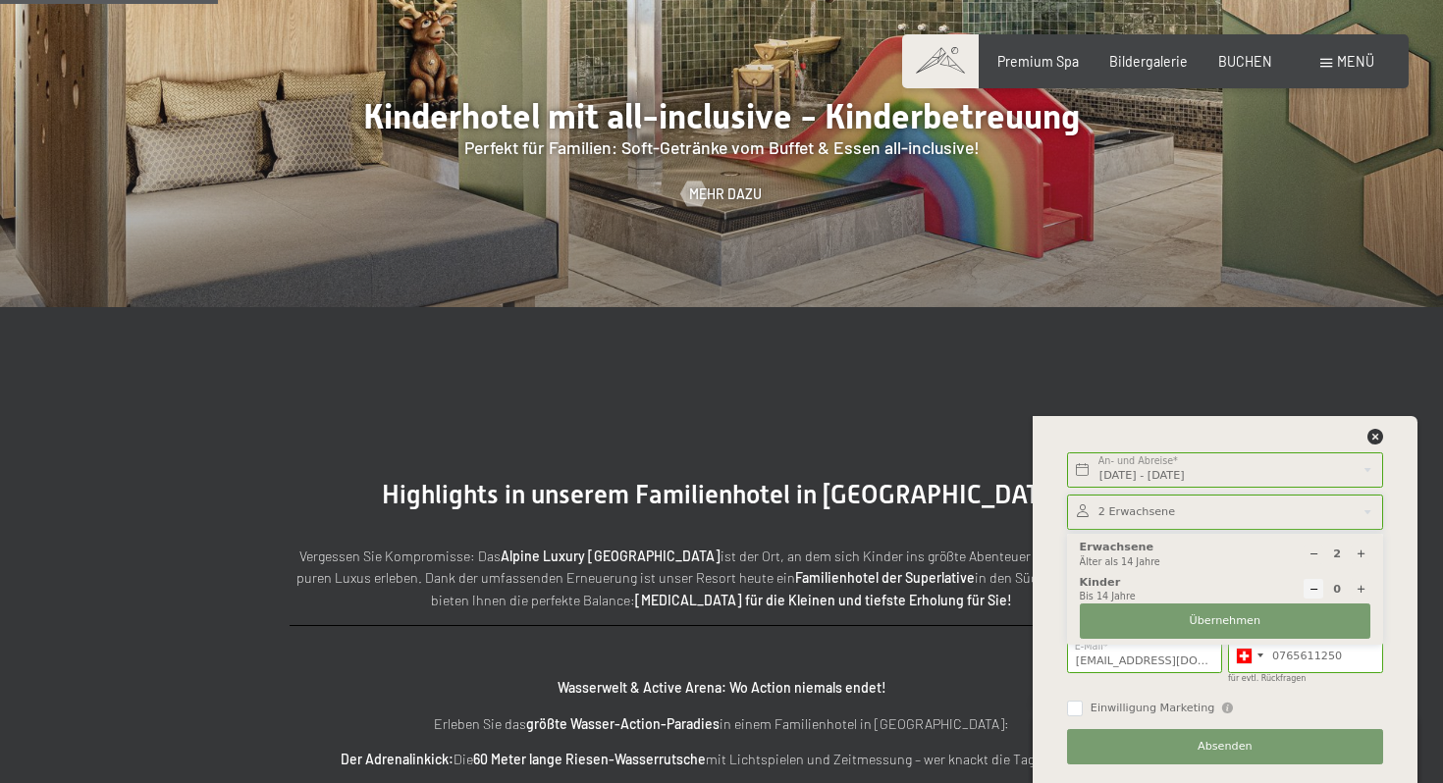
click at [1367, 591] on div at bounding box center [1360, 589] width 20 height 20
type input "1"
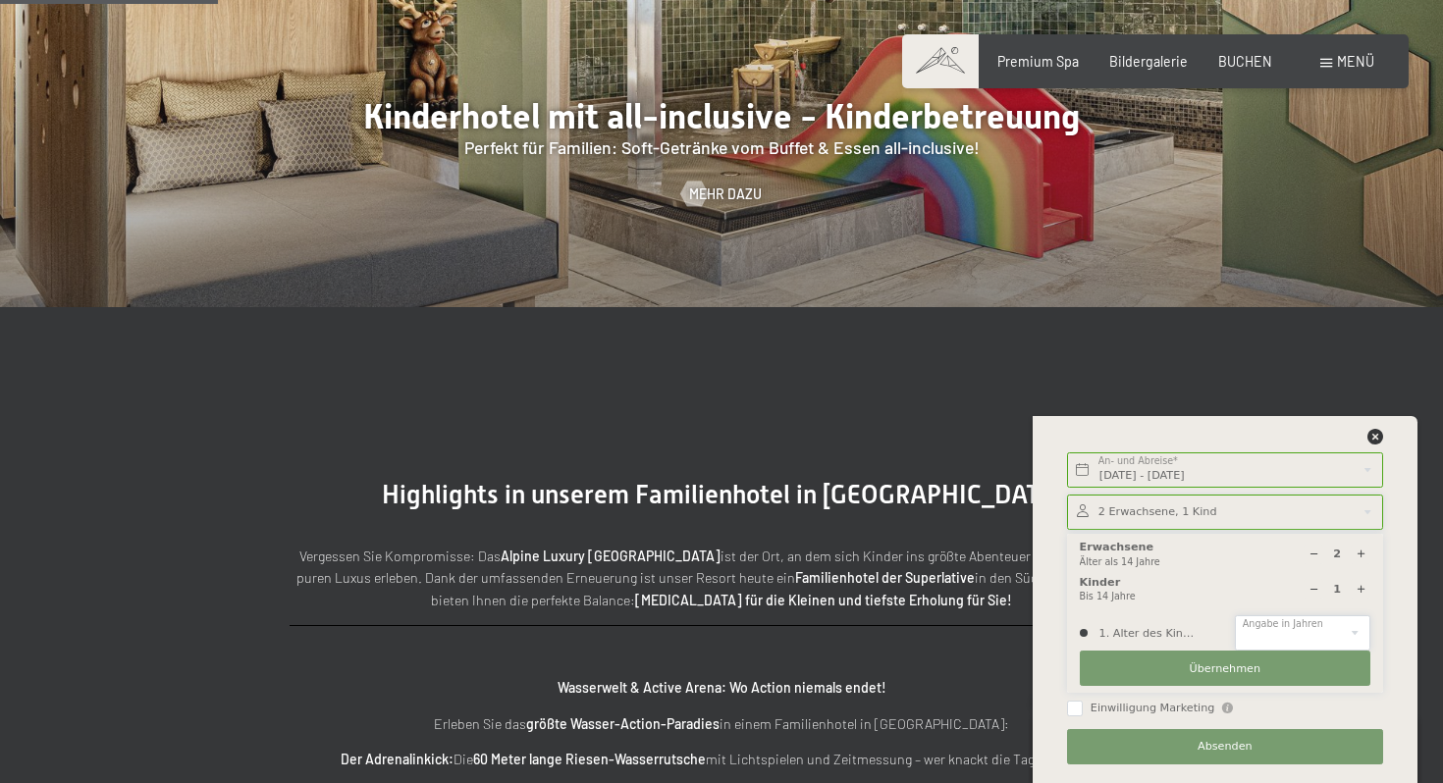
click at [1316, 622] on select "0 1 2 3 4 5 6 7 8 9 10 11 12 13 14" at bounding box center [1302, 632] width 135 height 35
select select "4"
click at [1235, 615] on select "0 1 2 3 4 5 6 7 8 9 10 11 12 13 14" at bounding box center [1302, 632] width 135 height 35
click at [1244, 741] on span "Absenden" at bounding box center [1224, 747] width 55 height 16
